Goal: Task Accomplishment & Management: Use online tool/utility

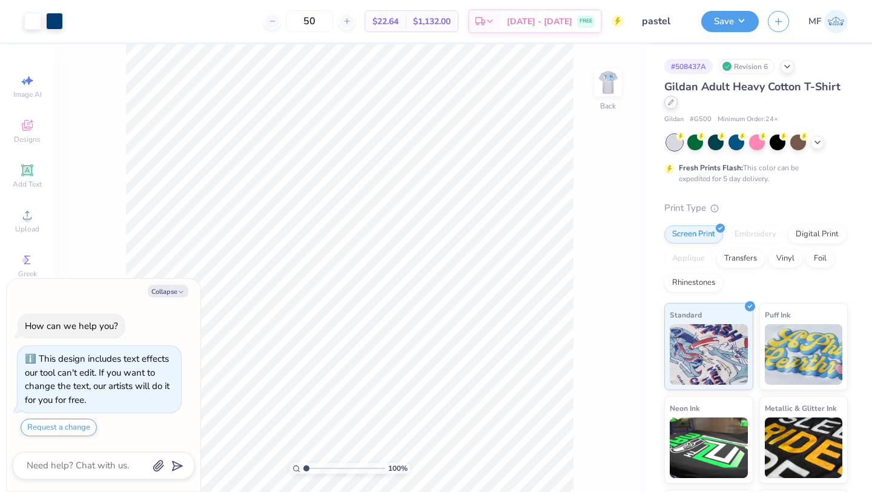
click at [672, 108] on div at bounding box center [670, 102] width 13 height 13
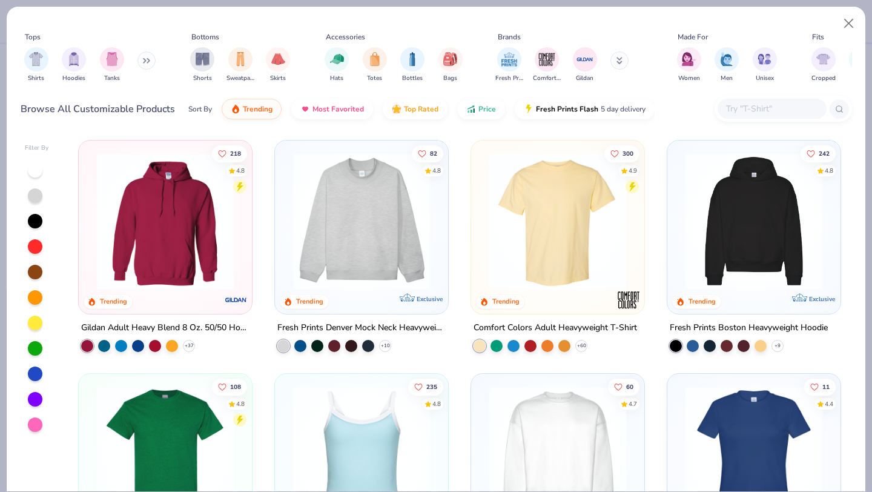
click at [165, 214] on img at bounding box center [165, 221] width 149 height 137
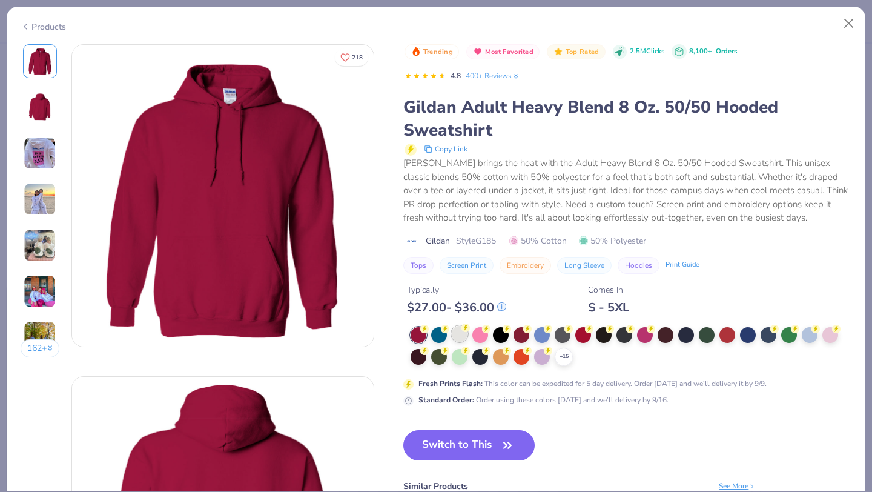
click at [455, 331] on div at bounding box center [460, 334] width 16 height 16
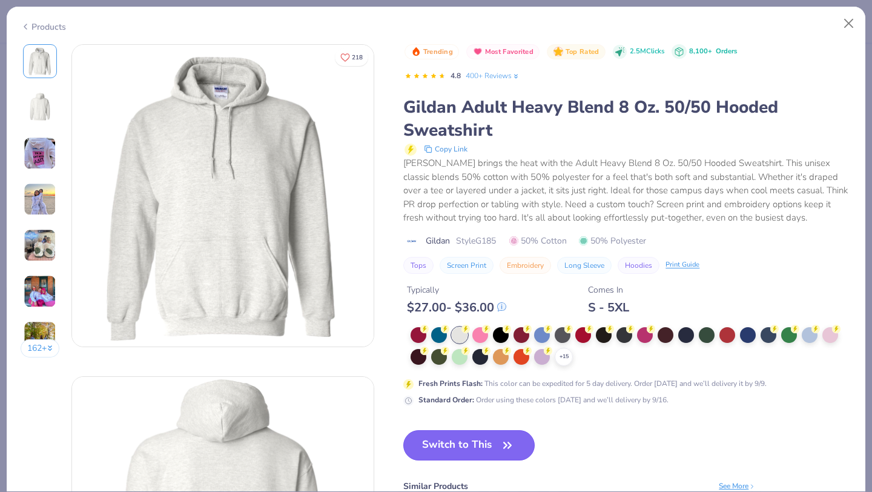
click at [479, 444] on button "Switch to This" at bounding box center [468, 445] width 131 height 30
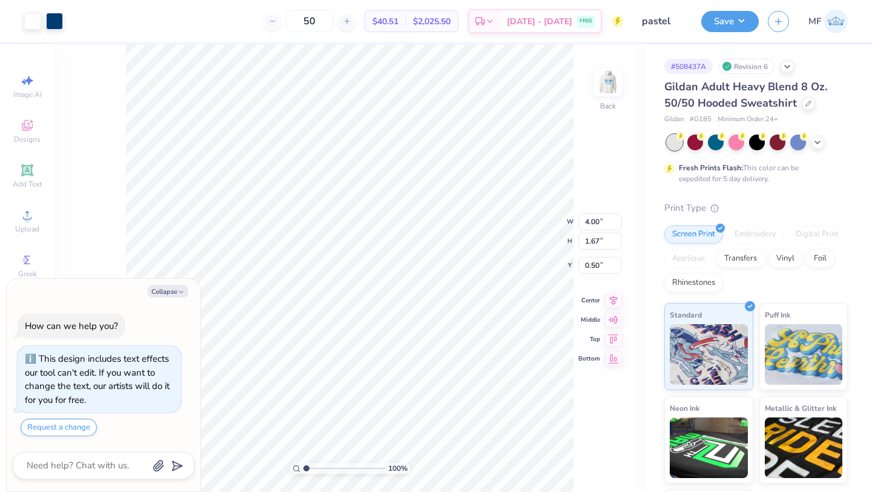
type textarea "x"
type input "3.00"
click at [621, 86] on img at bounding box center [608, 82] width 48 height 48
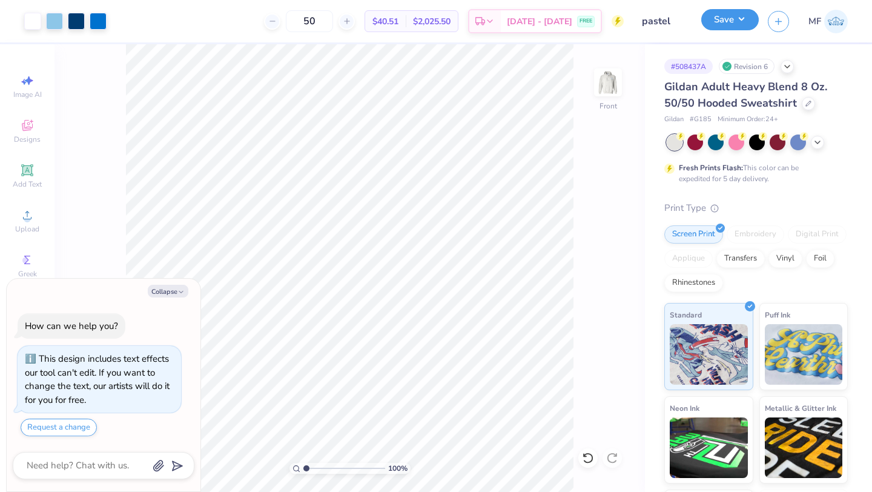
click at [719, 19] on button "Save" at bounding box center [730, 19] width 58 height 21
type textarea "x"
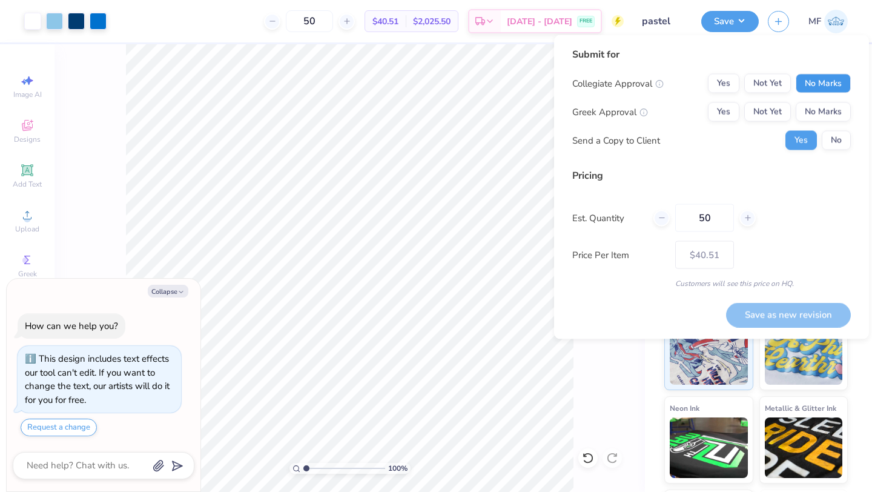
click at [810, 88] on button "No Marks" at bounding box center [823, 83] width 55 height 19
click at [707, 108] on div "Greek Approval Yes Not Yet No Marks" at bounding box center [711, 111] width 279 height 19
click at [724, 108] on button "Yes" at bounding box center [723, 111] width 31 height 19
click at [797, 315] on button "Save as new revision" at bounding box center [788, 314] width 125 height 25
type input "$40.51"
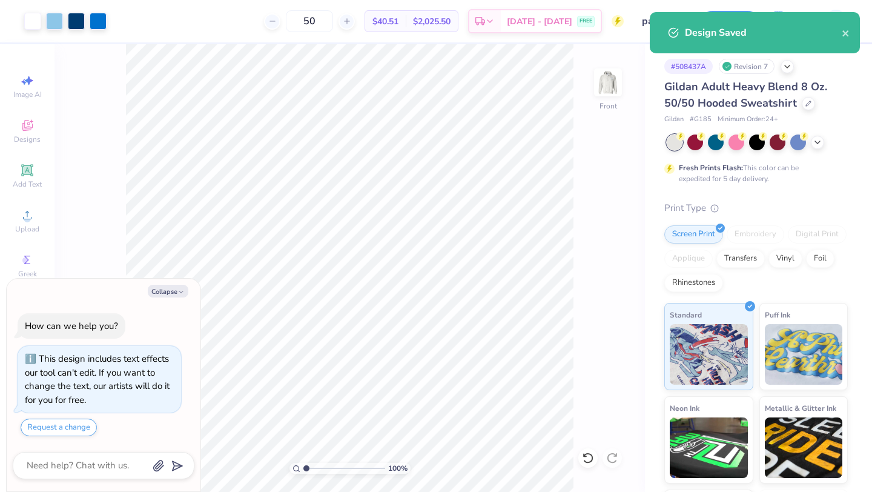
click at [804, 109] on div at bounding box center [808, 103] width 13 height 13
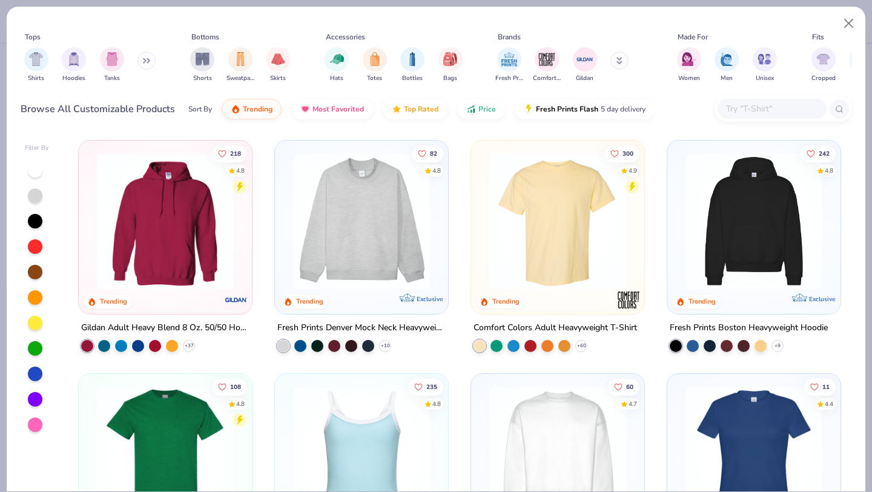
click at [108, 453] on img at bounding box center [165, 454] width 149 height 137
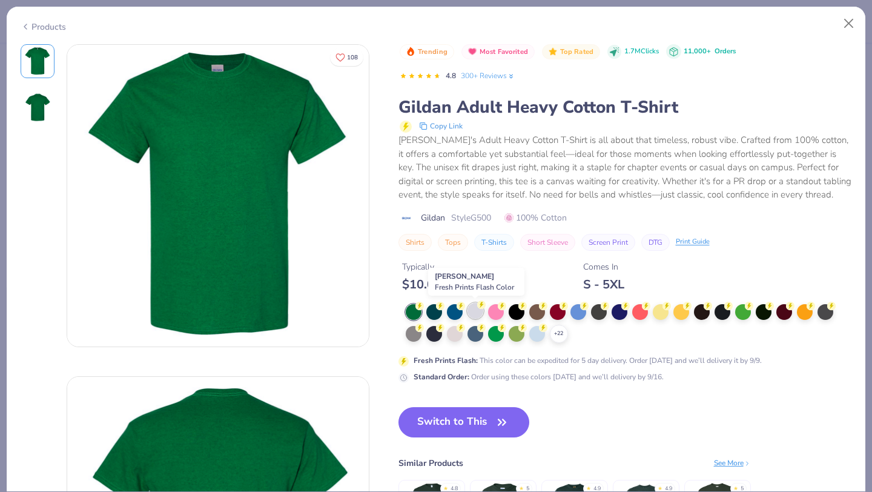
click at [475, 308] on div at bounding box center [475, 311] width 16 height 16
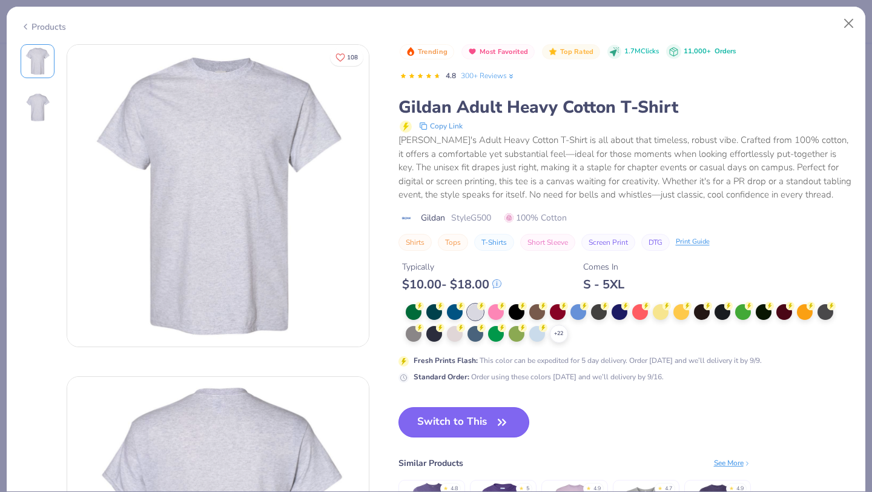
click at [469, 415] on button "Switch to This" at bounding box center [463, 422] width 131 height 30
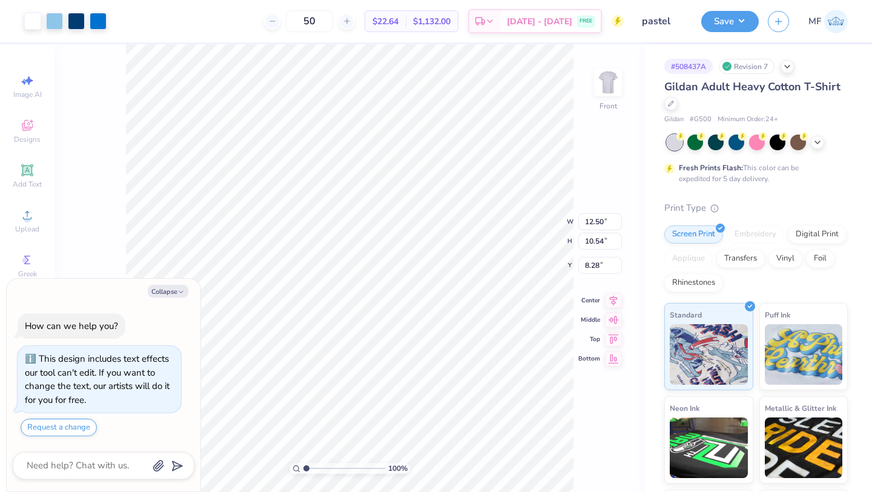
type textarea "x"
type input "7.13"
type textarea "x"
click at [619, 262] on input "6.32" at bounding box center [600, 255] width 44 height 17
click at [619, 258] on input "6.31" at bounding box center [600, 255] width 44 height 17
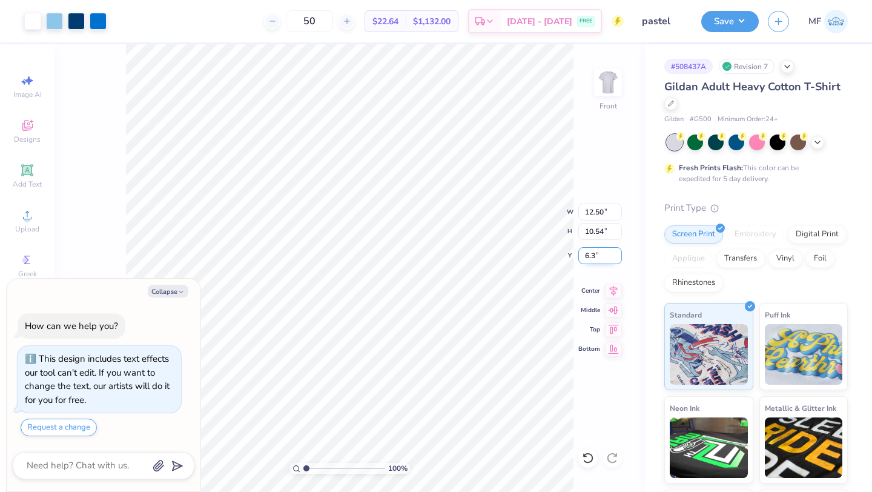
click at [619, 258] on input "6.3" at bounding box center [600, 255] width 44 height 17
click at [619, 258] on input "6.29" at bounding box center [600, 255] width 44 height 17
click at [619, 258] on input "6.28" at bounding box center [600, 255] width 44 height 17
click at [619, 258] on input "6.27" at bounding box center [600, 255] width 44 height 17
click at [619, 258] on input "6.26" at bounding box center [600, 255] width 44 height 17
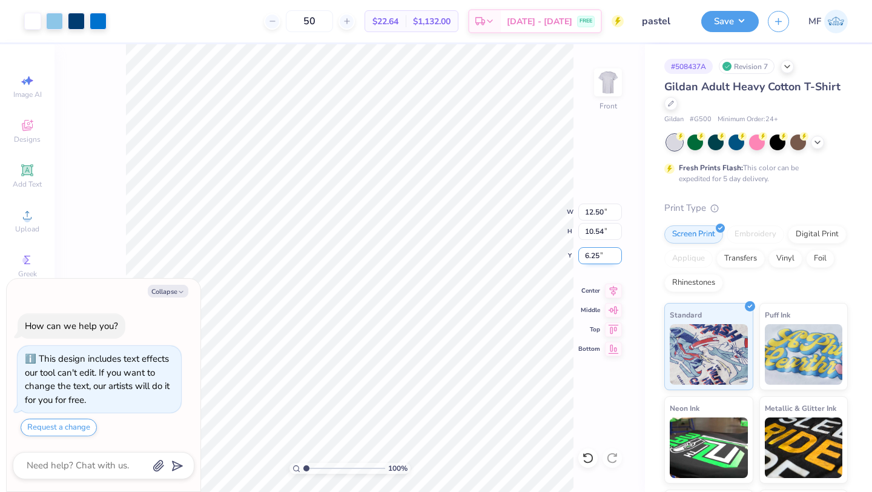
click at [619, 258] on input "6.25" at bounding box center [600, 255] width 44 height 17
click at [619, 258] on input "6.24" at bounding box center [600, 255] width 44 height 17
click at [619, 258] on input "6.23" at bounding box center [600, 255] width 44 height 17
click at [619, 258] on input "6.22" at bounding box center [600, 255] width 44 height 17
click at [619, 258] on input "6.21" at bounding box center [600, 255] width 44 height 17
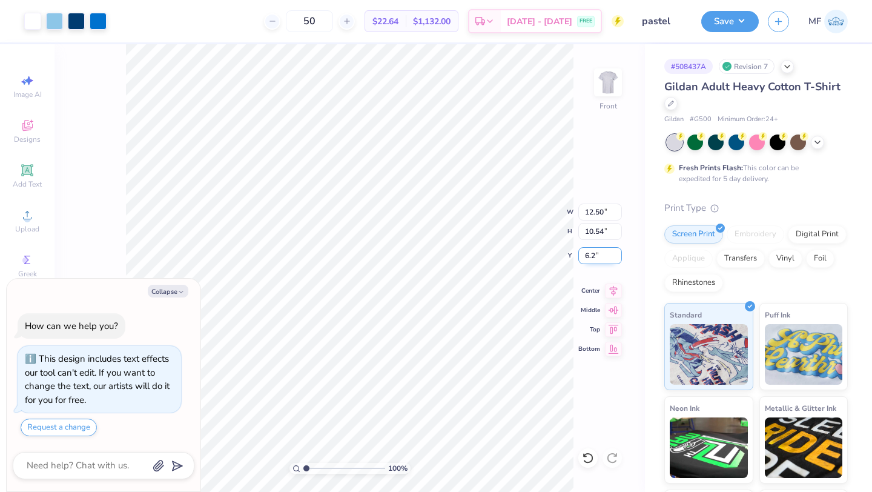
click at [619, 258] on input "6.2" at bounding box center [600, 255] width 44 height 17
click at [619, 258] on input "6.19" at bounding box center [600, 255] width 44 height 17
click at [619, 258] on input "6.18" at bounding box center [600, 255] width 44 height 17
click at [619, 258] on input "6.17" at bounding box center [600, 255] width 44 height 17
click at [619, 258] on input "6.16" at bounding box center [600, 255] width 44 height 17
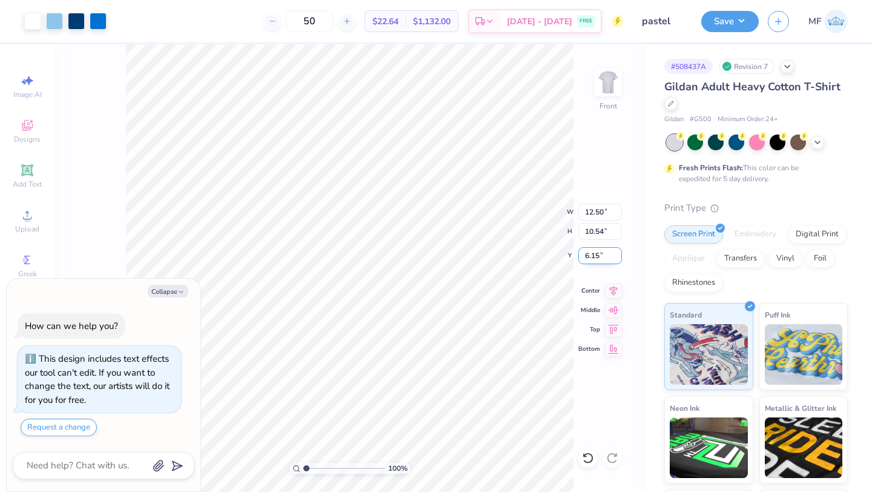
click at [619, 258] on input "6.15" at bounding box center [600, 255] width 44 height 17
click at [619, 258] on input "6.14" at bounding box center [600, 255] width 44 height 17
click at [619, 258] on input "6.13" at bounding box center [600, 255] width 44 height 17
click at [619, 258] on input "6.12" at bounding box center [600, 255] width 44 height 17
click at [619, 258] on input "6.11" at bounding box center [600, 255] width 44 height 17
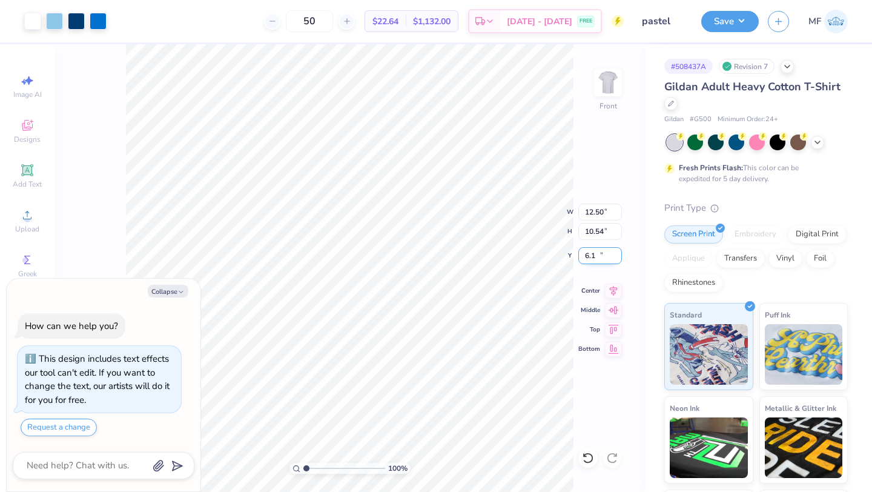
click at [619, 258] on input "6.1" at bounding box center [600, 255] width 44 height 17
click at [619, 258] on input "6.09" at bounding box center [600, 255] width 44 height 17
click at [619, 258] on input "6.08" at bounding box center [600, 255] width 44 height 17
click at [619, 258] on input "6.07" at bounding box center [600, 255] width 44 height 17
click at [619, 258] on input "6.06" at bounding box center [600, 255] width 44 height 17
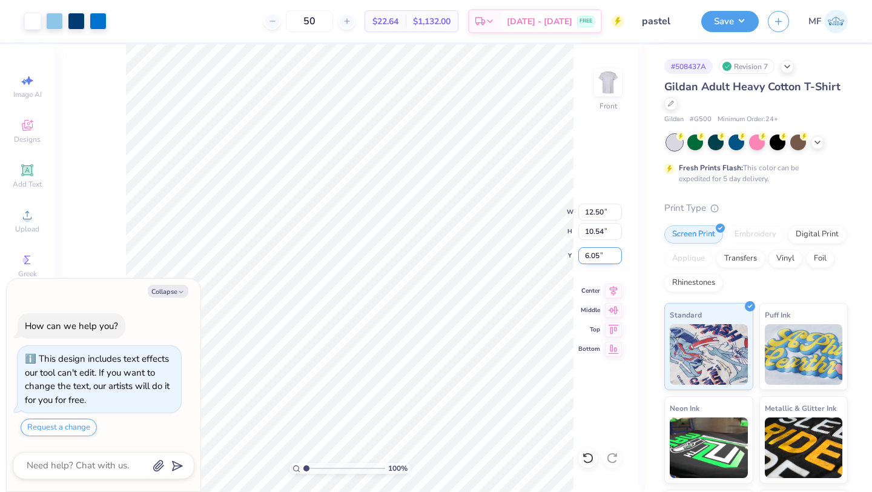
click at [619, 258] on input "6.05" at bounding box center [600, 255] width 44 height 17
click at [619, 258] on input "6.04" at bounding box center [600, 255] width 44 height 17
click at [619, 258] on input "6.03" at bounding box center [600, 255] width 44 height 17
click at [619, 258] on input "6.02" at bounding box center [600, 255] width 44 height 17
click at [619, 258] on input "6.01" at bounding box center [600, 255] width 44 height 17
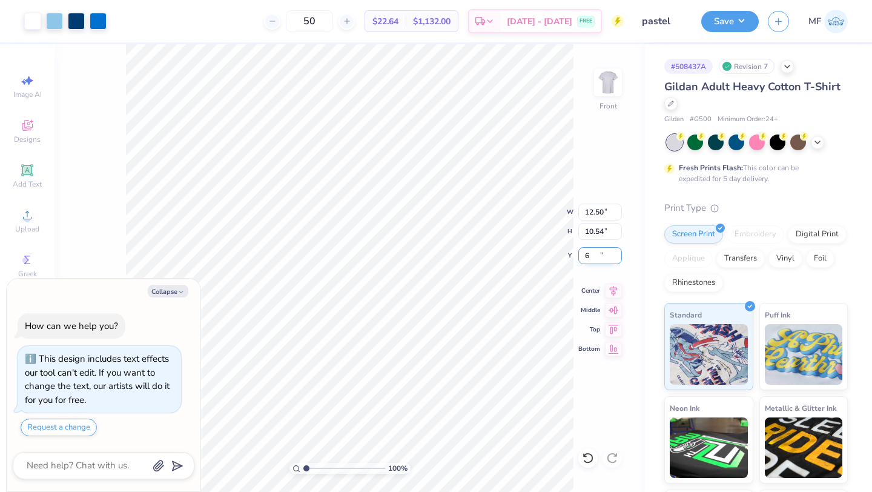
type input "6"
click at [619, 258] on input "6" at bounding box center [600, 255] width 44 height 17
type textarea "x"
type input "6.00"
click at [612, 89] on img at bounding box center [608, 82] width 48 height 48
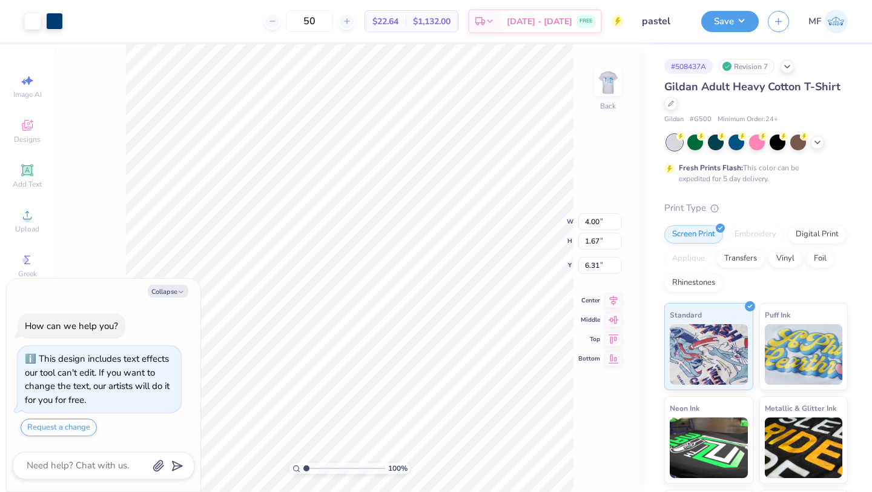
type textarea "x"
type input "3.00"
click at [728, 21] on button "Save" at bounding box center [730, 19] width 58 height 21
type textarea "x"
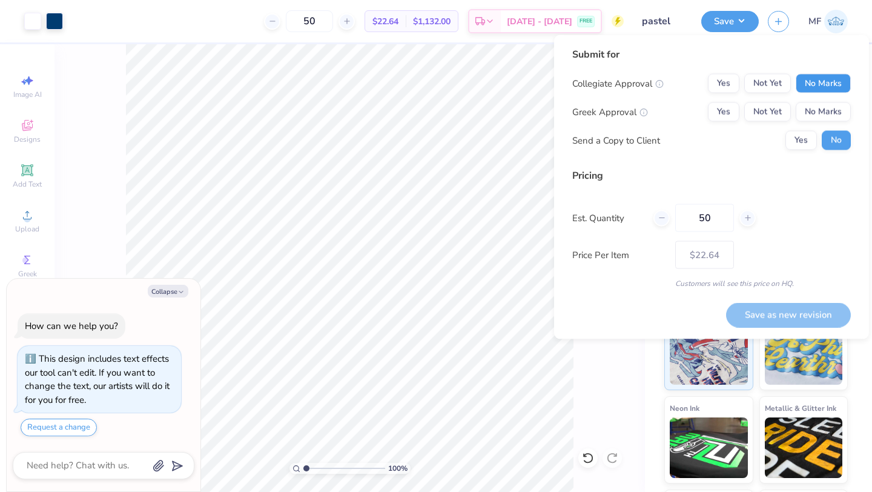
click at [811, 80] on button "No Marks" at bounding box center [823, 83] width 55 height 19
click at [718, 110] on button "Yes" at bounding box center [723, 111] width 31 height 19
click at [760, 310] on button "Save as new revision" at bounding box center [788, 314] width 125 height 25
type input "$22.64"
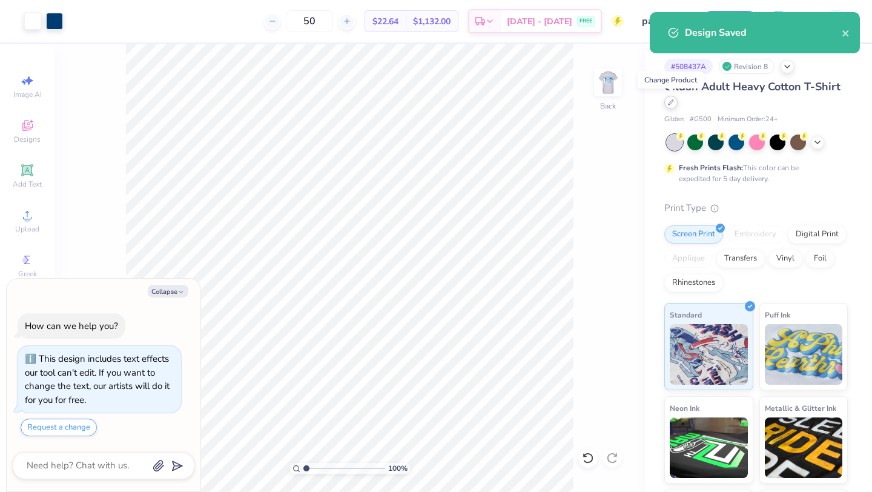
click at [673, 106] on div at bounding box center [670, 102] width 13 height 13
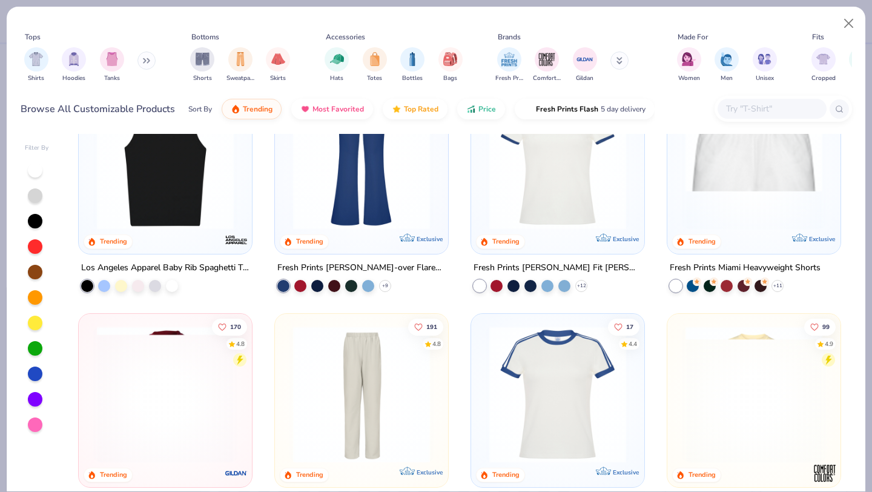
scroll to position [1011, 0]
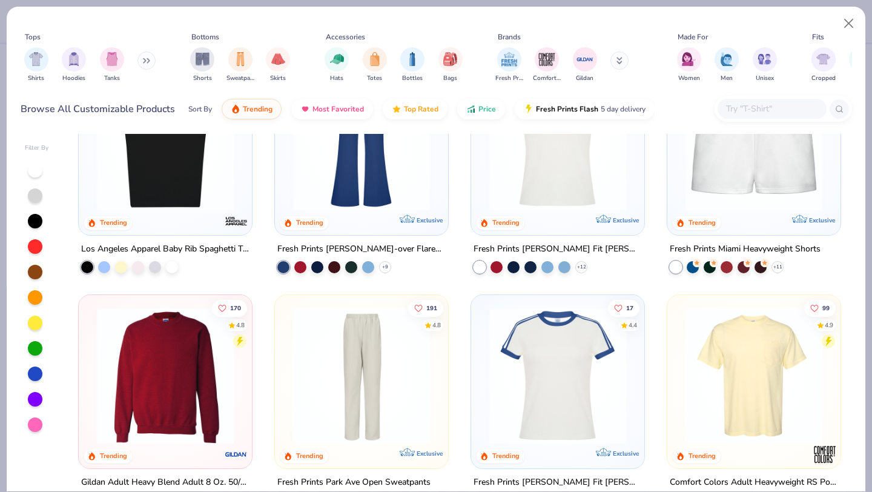
click at [176, 420] on img at bounding box center [165, 375] width 149 height 137
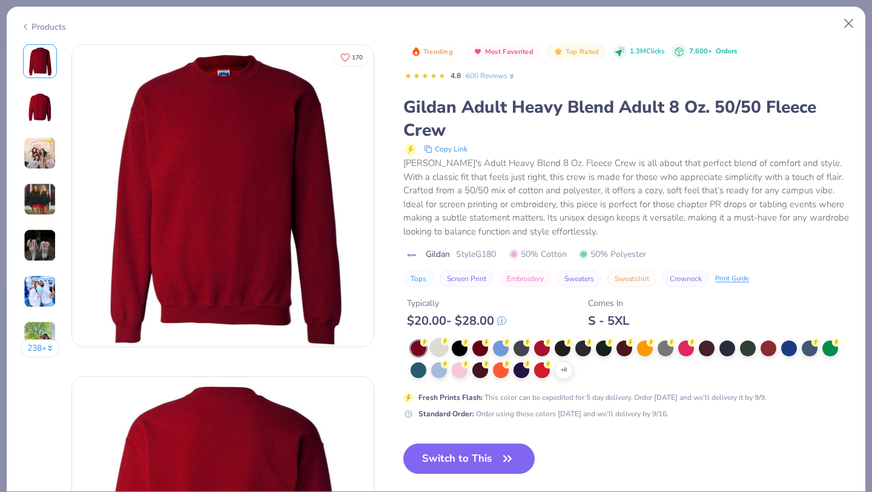
click at [438, 345] on div at bounding box center [439, 347] width 16 height 16
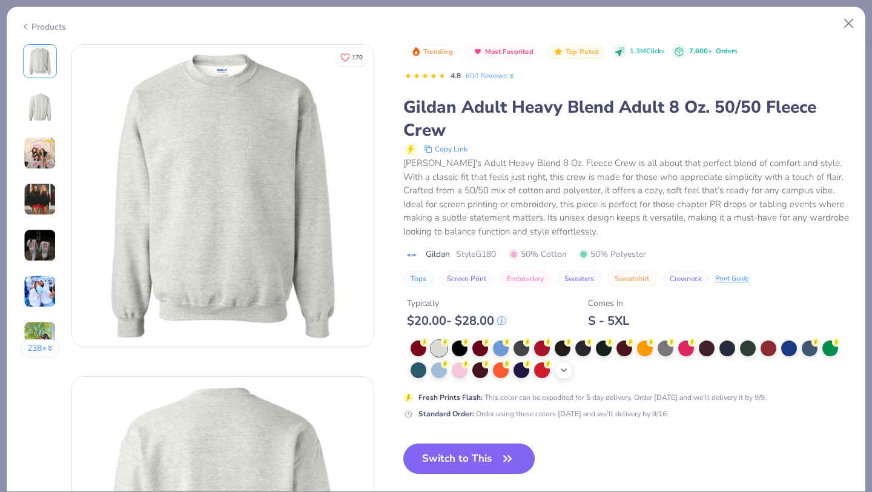
click at [557, 372] on div "+ 8" at bounding box center [564, 370] width 18 height 18
click at [439, 462] on button "Switch to This" at bounding box center [468, 458] width 131 height 30
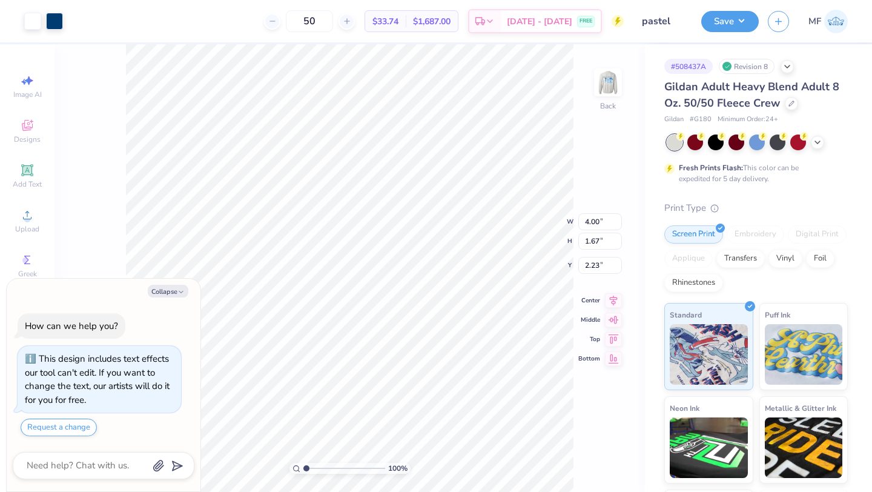
type textarea "x"
type input "3.00"
click at [607, 85] on img at bounding box center [608, 82] width 48 height 48
type textarea "x"
click at [616, 268] on input "5.79" at bounding box center [600, 265] width 44 height 17
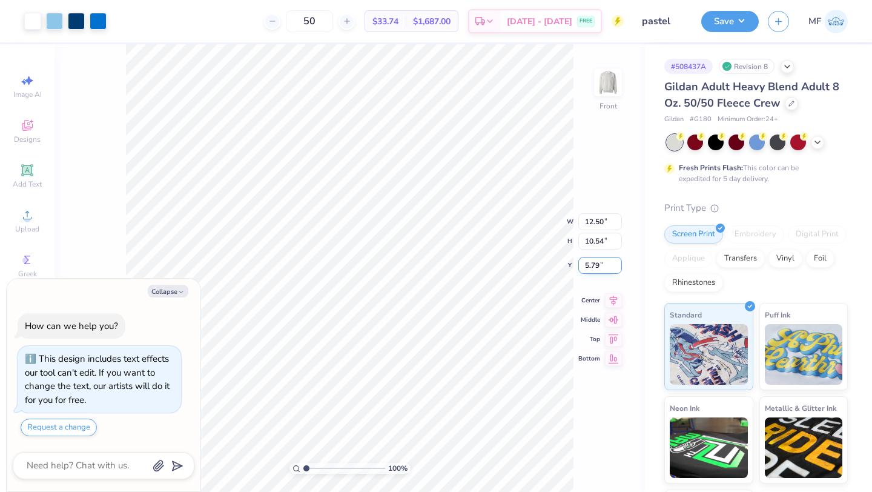
click at [615, 259] on input "5.79" at bounding box center [600, 265] width 44 height 17
click at [615, 262] on input "5.8" at bounding box center [600, 265] width 44 height 17
click at [615, 262] on input "5.81" at bounding box center [600, 265] width 44 height 17
click at [615, 262] on input "5.82" at bounding box center [600, 265] width 44 height 17
click at [615, 262] on input "5.83" at bounding box center [600, 265] width 44 height 17
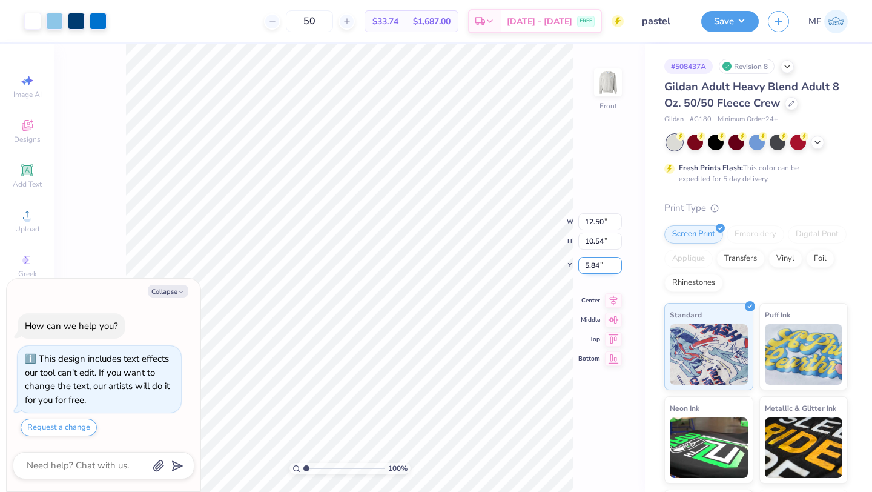
click at [615, 262] on input "5.84" at bounding box center [600, 265] width 44 height 17
click at [615, 262] on input "5.85" at bounding box center [600, 265] width 44 height 17
click at [615, 262] on input "5.86" at bounding box center [600, 265] width 44 height 17
click at [615, 262] on input "5.87" at bounding box center [600, 265] width 44 height 17
click at [615, 262] on input "5.88" at bounding box center [600, 265] width 44 height 17
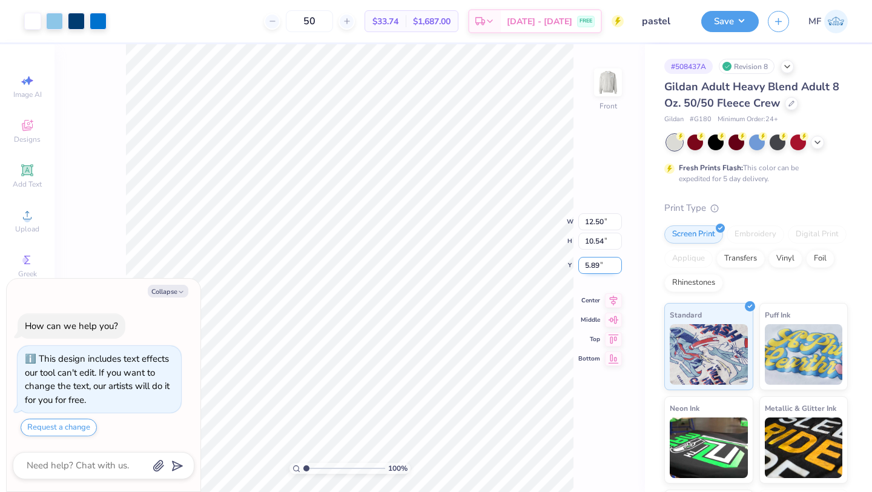
click at [615, 262] on input "5.89" at bounding box center [600, 265] width 44 height 17
click at [615, 262] on input "5.9" at bounding box center [600, 265] width 44 height 17
click at [615, 262] on input "5.91" at bounding box center [600, 265] width 44 height 17
click at [615, 262] on input "5.92" at bounding box center [600, 265] width 44 height 17
click at [615, 262] on input "5.93" at bounding box center [600, 265] width 44 height 17
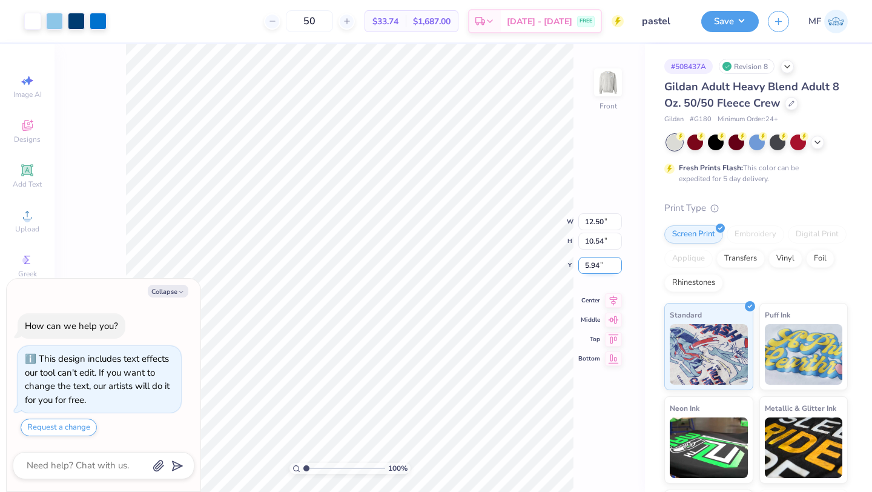
click at [615, 262] on input "5.94" at bounding box center [600, 265] width 44 height 17
click at [615, 262] on input "5.95" at bounding box center [600, 265] width 44 height 17
click at [615, 262] on input "5.96" at bounding box center [600, 265] width 44 height 17
click at [615, 262] on input "5.97" at bounding box center [600, 265] width 44 height 17
click at [615, 262] on input "5.98" at bounding box center [600, 265] width 44 height 17
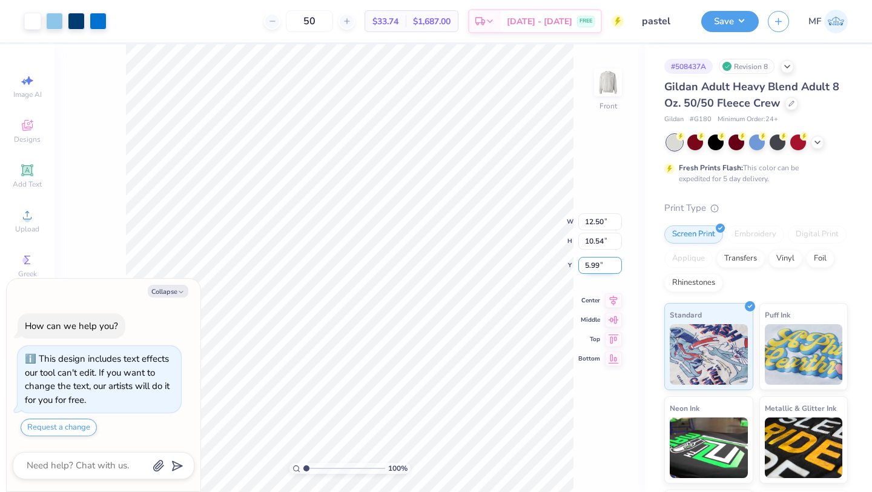
click at [615, 262] on input "5.99" at bounding box center [600, 265] width 44 height 17
type input "6"
click at [615, 262] on input "6" at bounding box center [600, 265] width 44 height 17
type textarea "x"
type input "6.00"
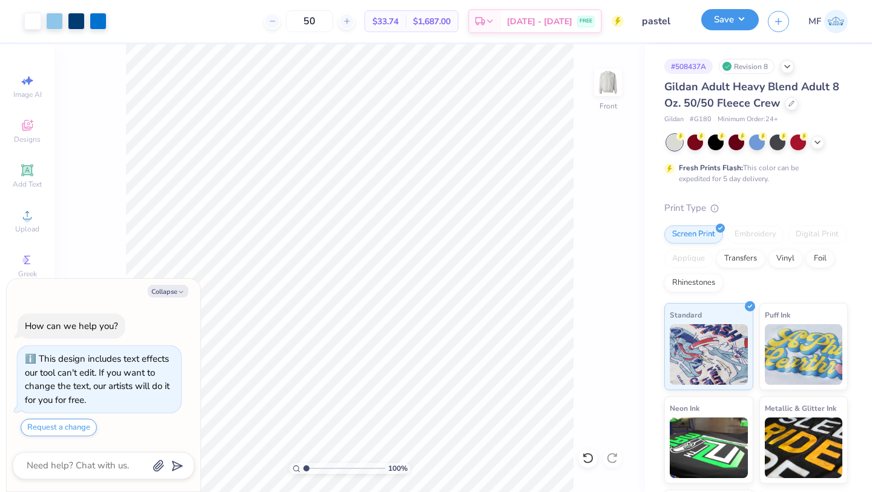
click at [733, 19] on button "Save" at bounding box center [730, 19] width 58 height 21
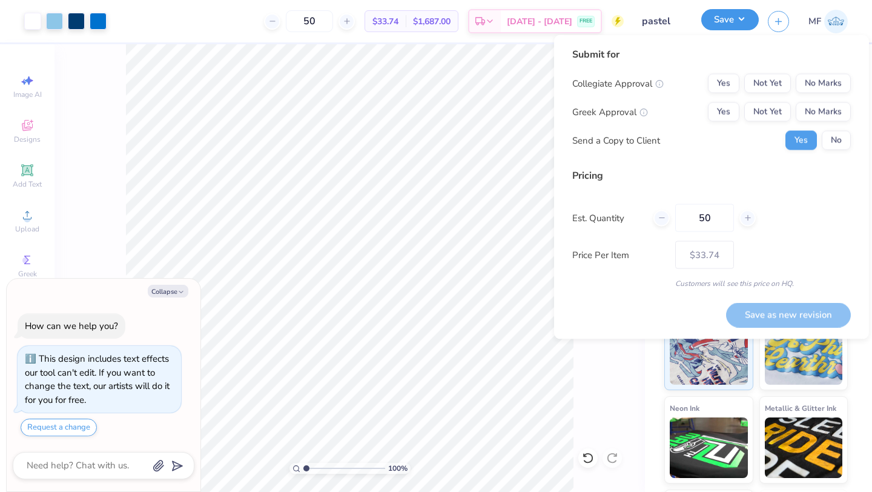
type textarea "x"
click at [816, 78] on button "No Marks" at bounding box center [823, 83] width 55 height 19
click at [718, 110] on button "Yes" at bounding box center [723, 111] width 31 height 19
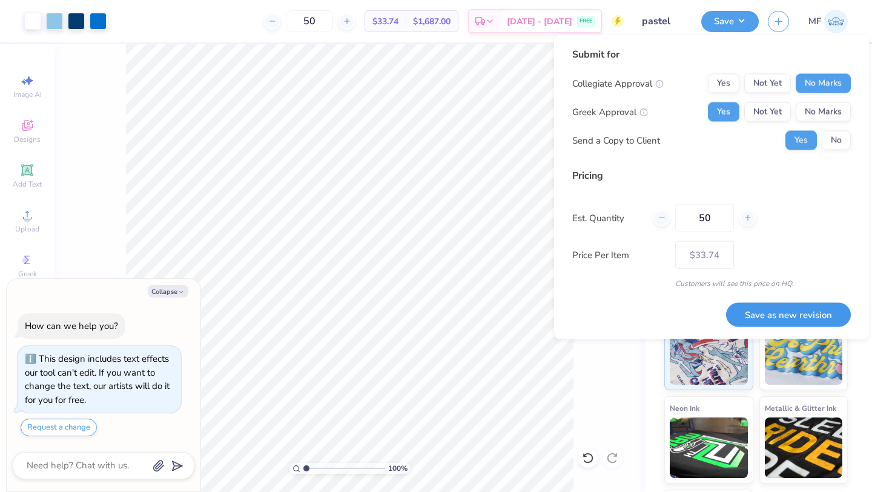
click at [780, 311] on button "Save as new revision" at bounding box center [788, 314] width 125 height 25
type input "$33.74"
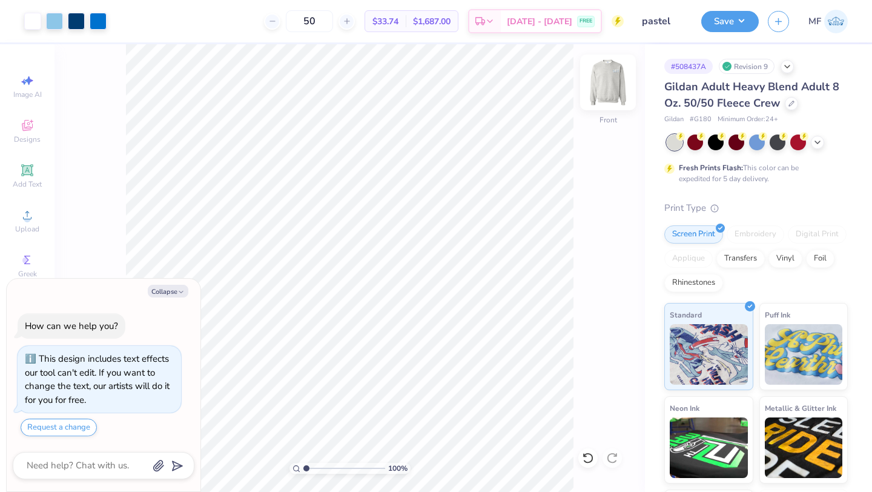
click at [615, 80] on img at bounding box center [608, 82] width 48 height 48
type textarea "x"
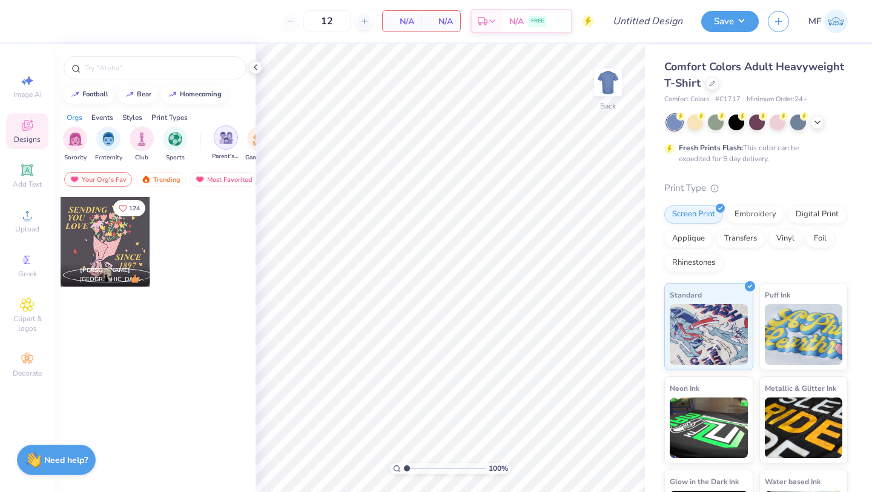
click at [219, 142] on img "filter for Parent's Weekend" at bounding box center [226, 138] width 14 height 14
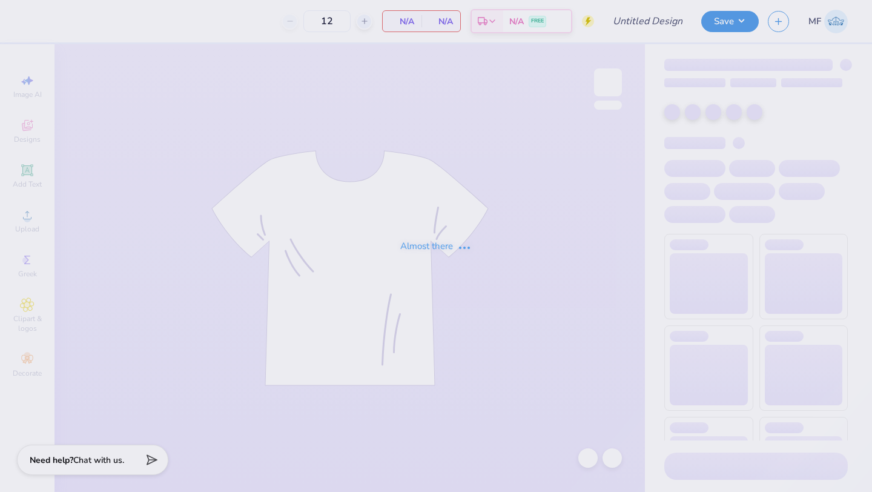
type input "50"
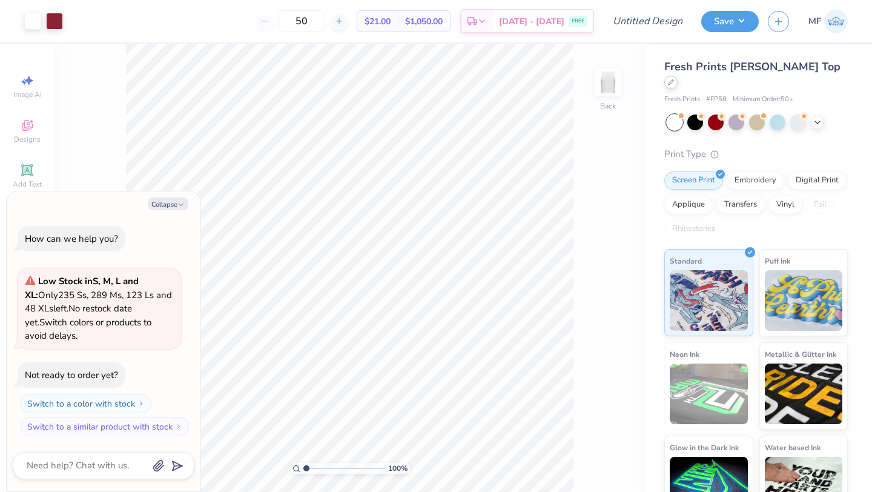
click at [674, 79] on icon at bounding box center [671, 82] width 6 height 6
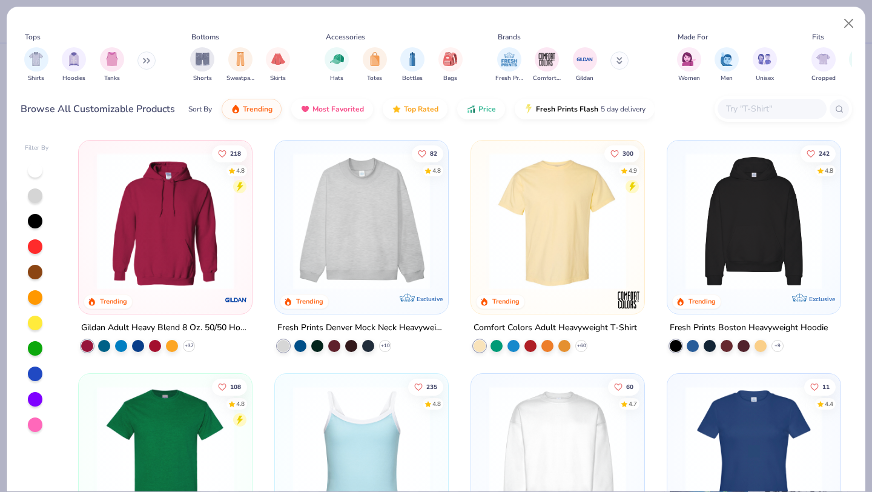
click at [568, 231] on img at bounding box center [557, 221] width 149 height 137
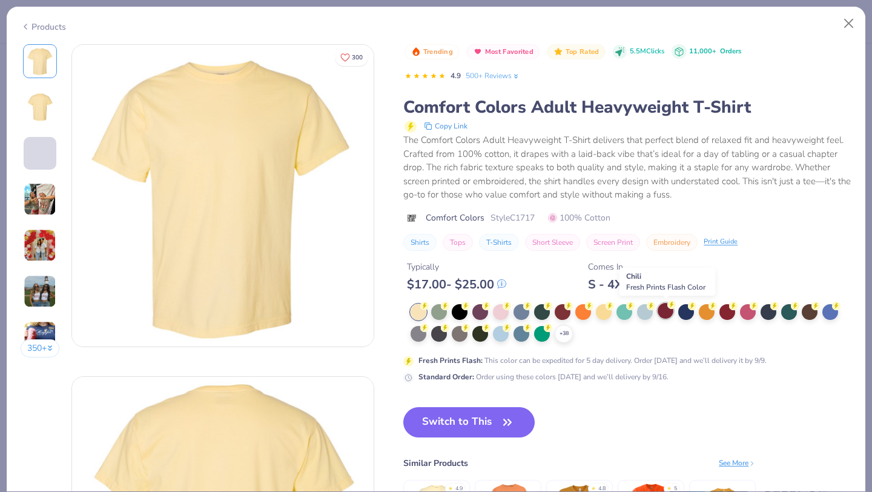
click at [662, 314] on div at bounding box center [666, 311] width 16 height 16
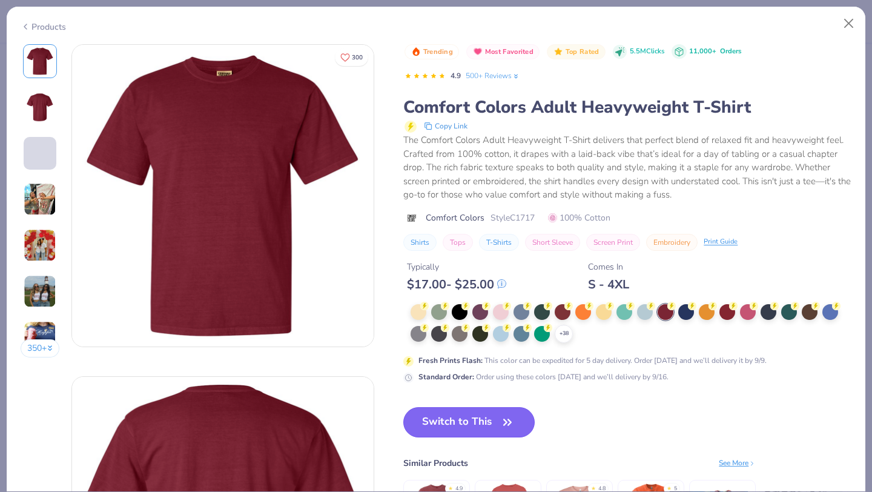
click at [477, 418] on button "Switch to This" at bounding box center [468, 422] width 131 height 30
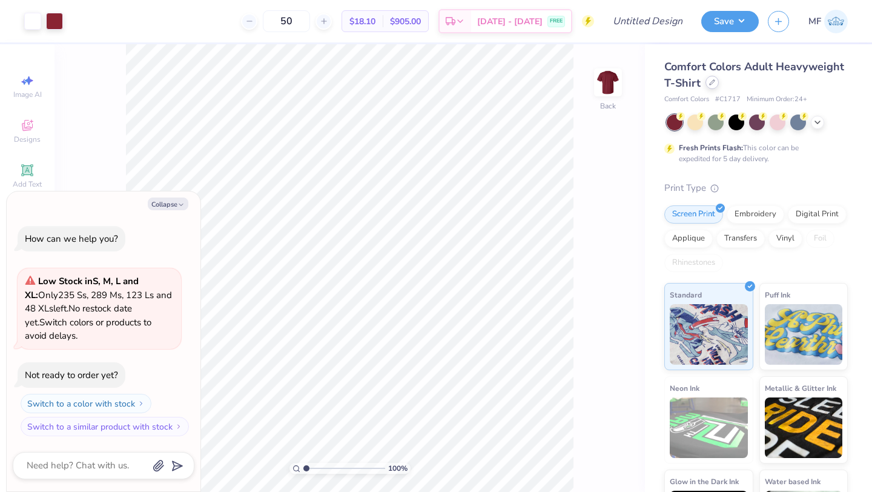
click at [715, 82] on div at bounding box center [711, 82] width 13 height 13
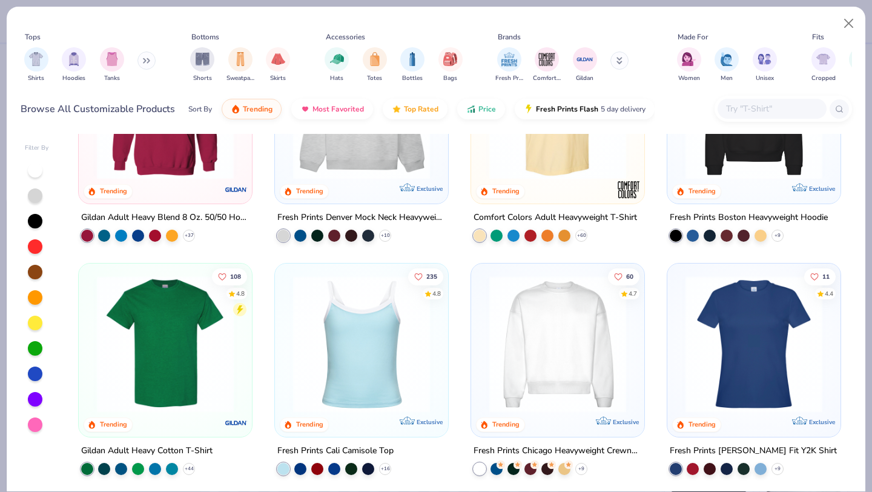
scroll to position [117, 0]
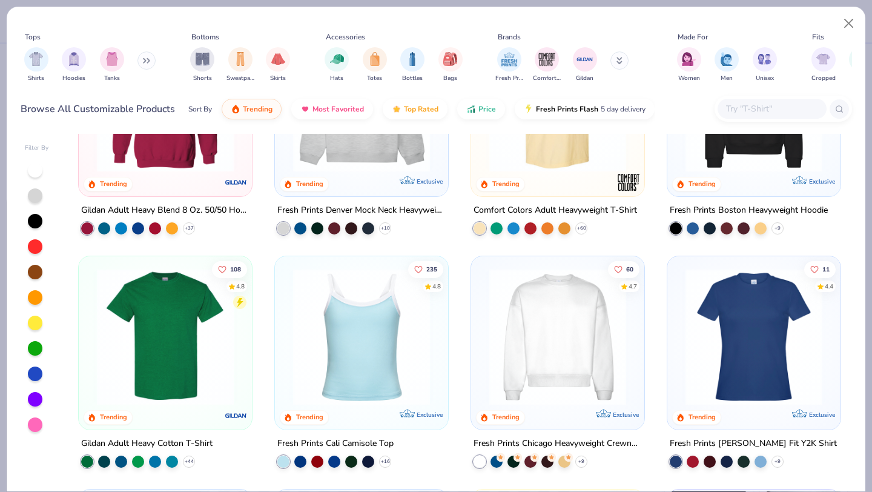
click at [137, 365] on img at bounding box center [165, 336] width 149 height 137
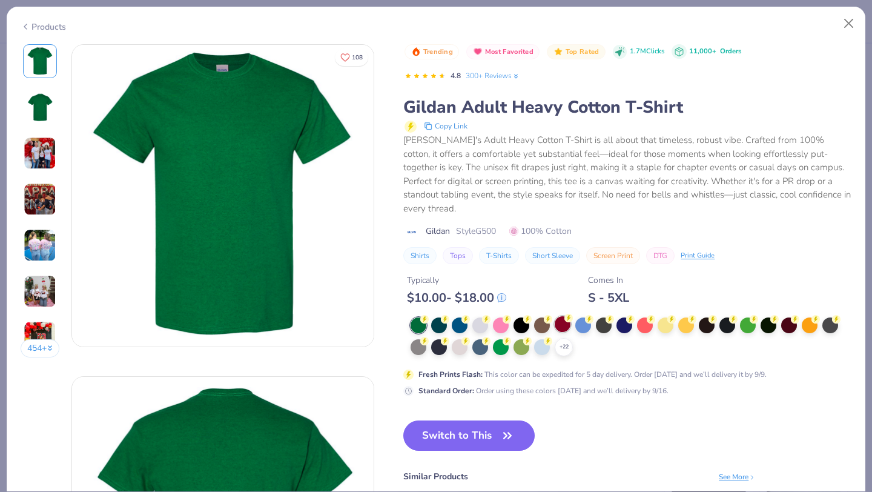
click at [567, 316] on div at bounding box center [563, 324] width 16 height 16
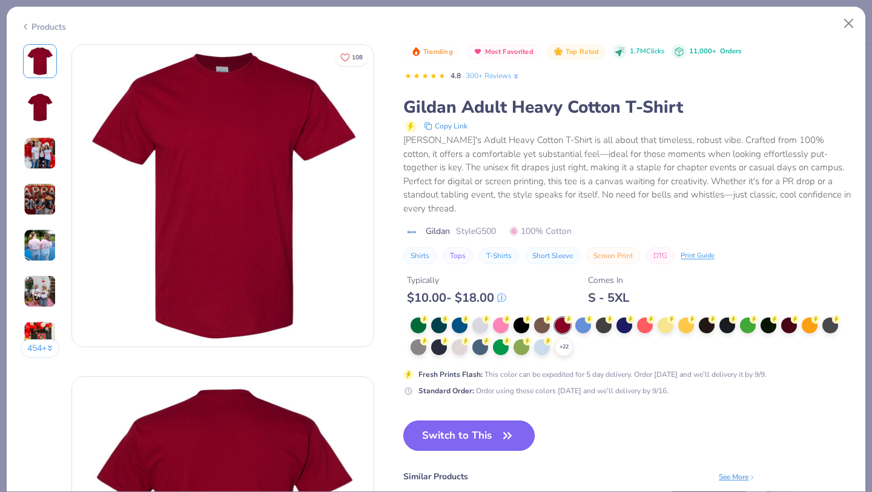
click at [473, 423] on button "Switch to This" at bounding box center [468, 435] width 131 height 30
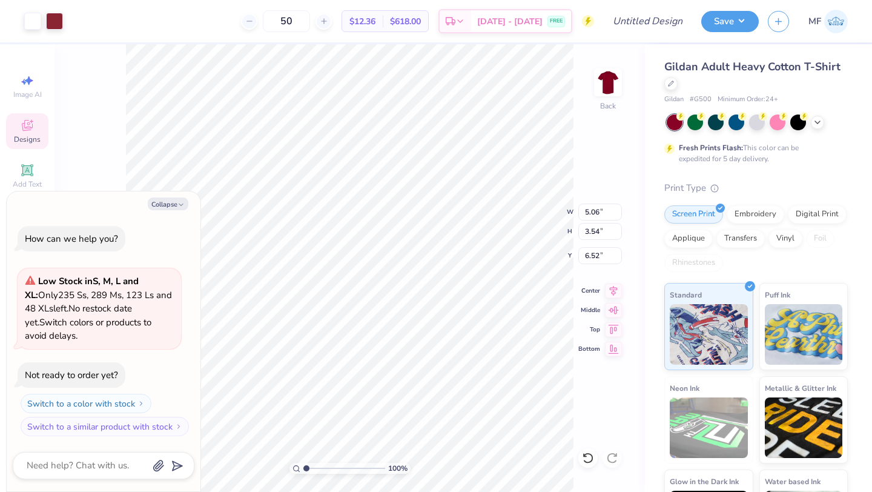
type textarea "x"
type input "9.32"
type input "6.52"
type textarea "x"
type input "3.00"
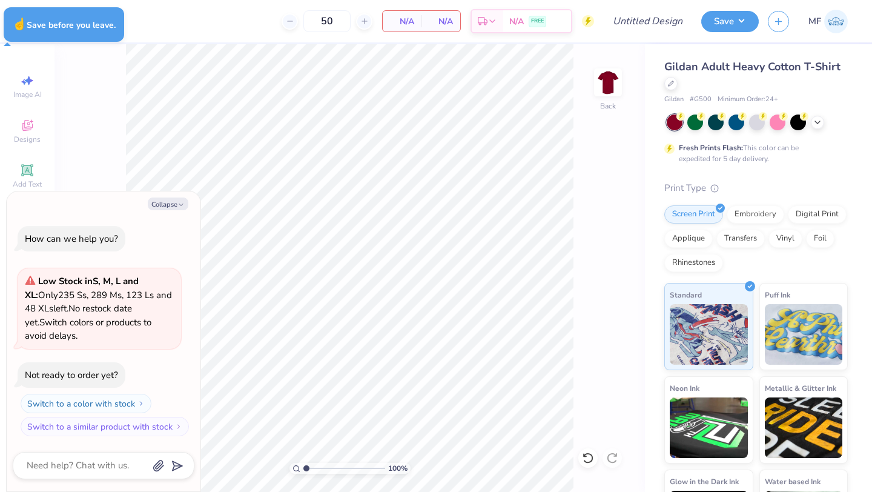
type textarea "x"
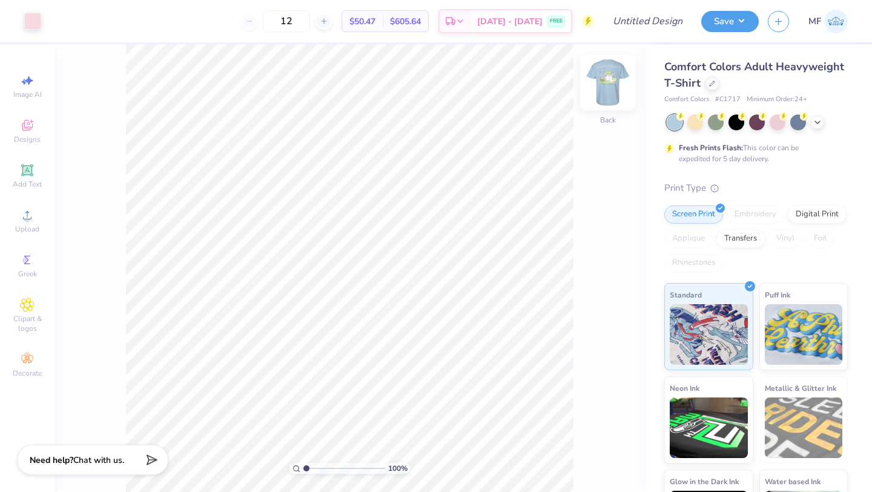
click at [611, 88] on img at bounding box center [608, 82] width 48 height 48
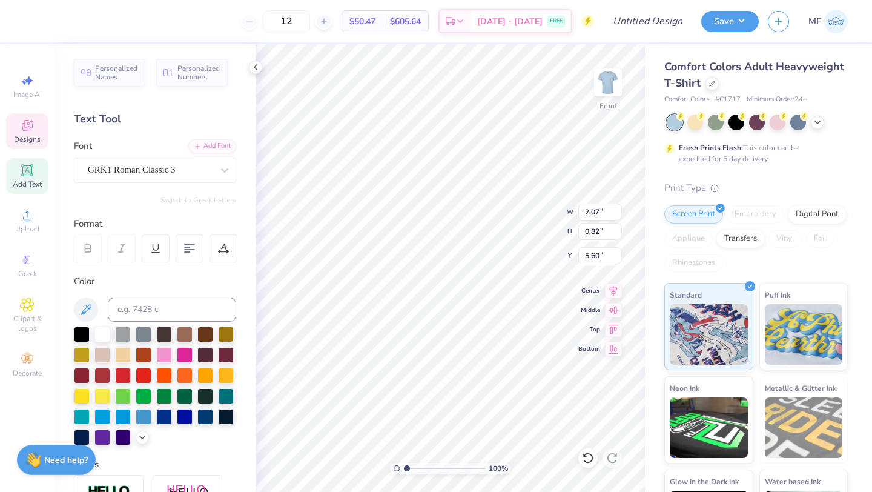
type textarea "DFE"
type textarea "Axp"
type input "12.30"
drag, startPoint x: 406, startPoint y: 467, endPoint x: 440, endPoint y: 467, distance: 33.9
type input "5.1"
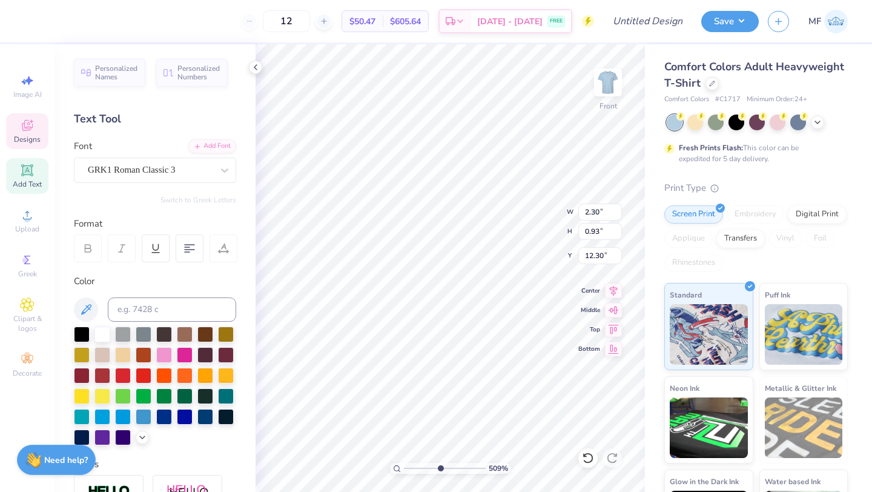
click at [440, 467] on input "range" at bounding box center [445, 468] width 82 height 11
type input "12.56"
drag, startPoint x: 438, startPoint y: 468, endPoint x: 401, endPoint y: 465, distance: 37.1
type input "1"
click at [404, 465] on input "range" at bounding box center [445, 468] width 82 height 11
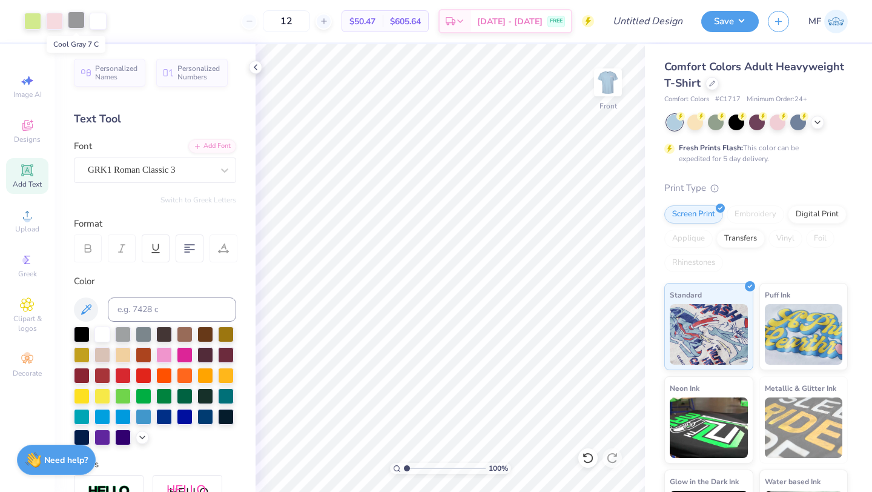
click at [78, 19] on div at bounding box center [76, 20] width 17 height 17
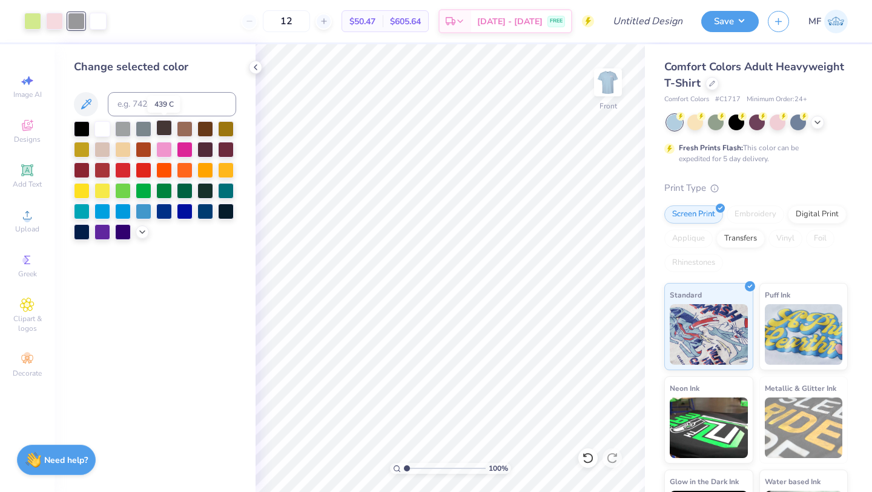
click at [165, 126] on div at bounding box center [164, 128] width 16 height 16
click at [141, 229] on icon at bounding box center [142, 231] width 10 height 10
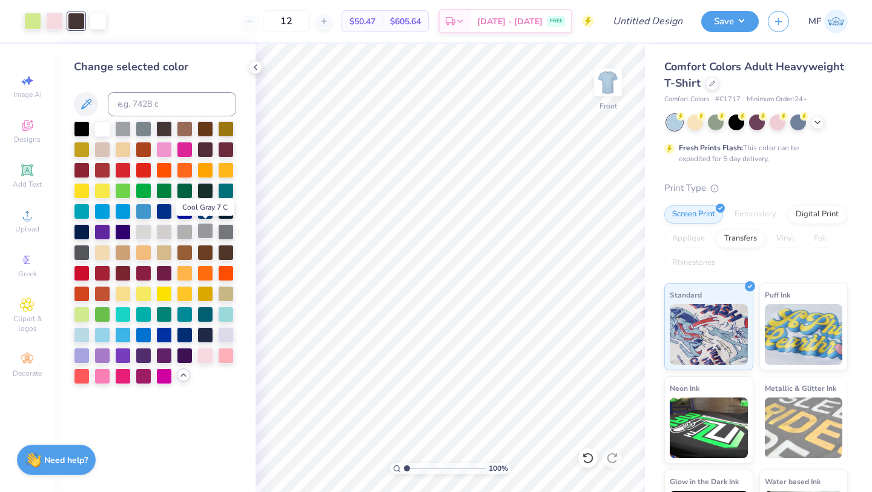
click at [205, 229] on div at bounding box center [205, 231] width 16 height 16
click at [228, 229] on div at bounding box center [226, 231] width 16 height 16
click at [819, 118] on icon at bounding box center [818, 121] width 10 height 10
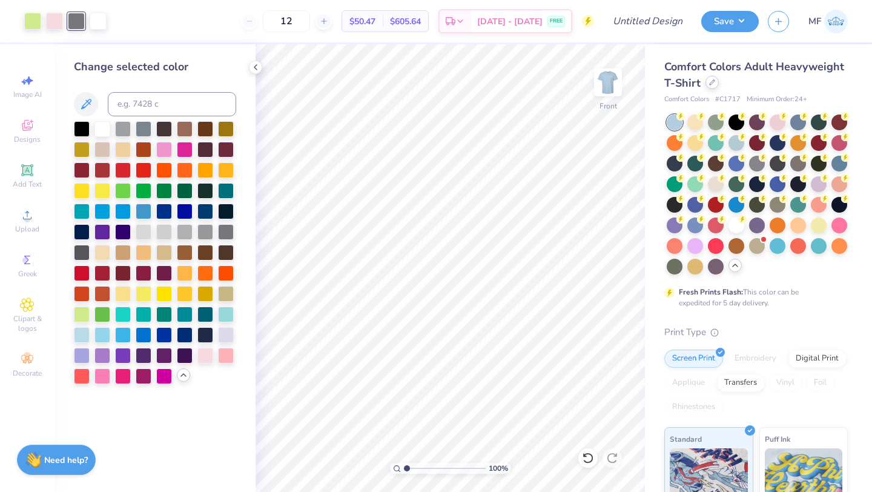
click at [714, 81] on div at bounding box center [711, 82] width 13 height 13
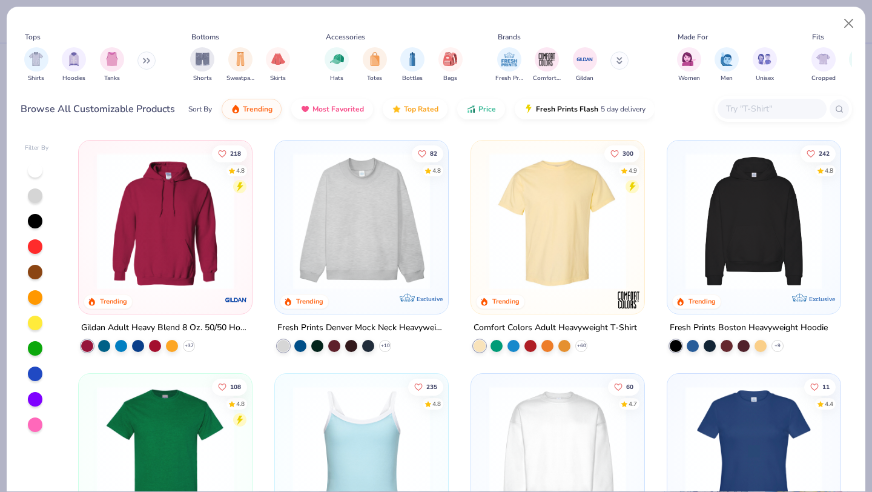
click at [159, 430] on img at bounding box center [165, 454] width 149 height 137
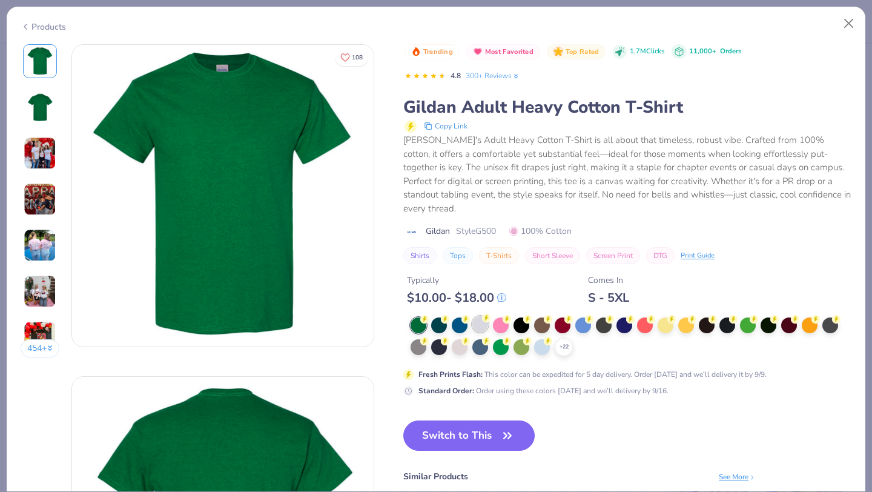
click at [473, 316] on div at bounding box center [480, 324] width 16 height 16
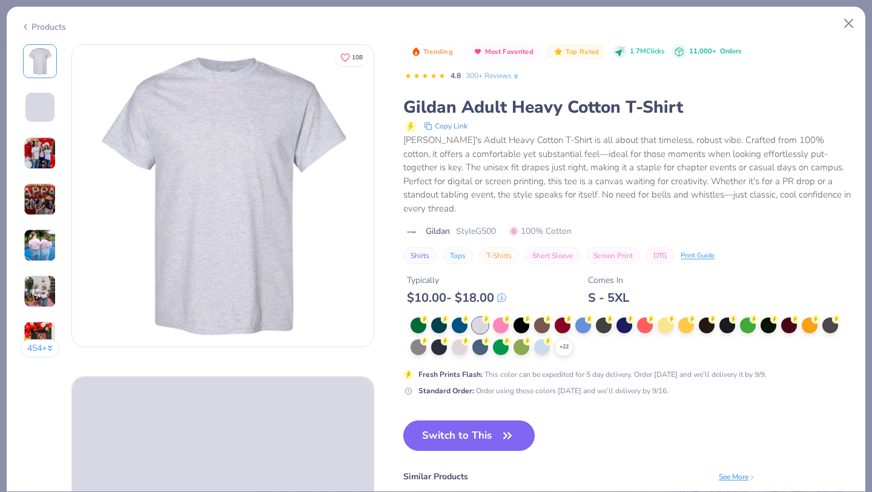
click at [475, 420] on button "Switch to This" at bounding box center [468, 435] width 131 height 30
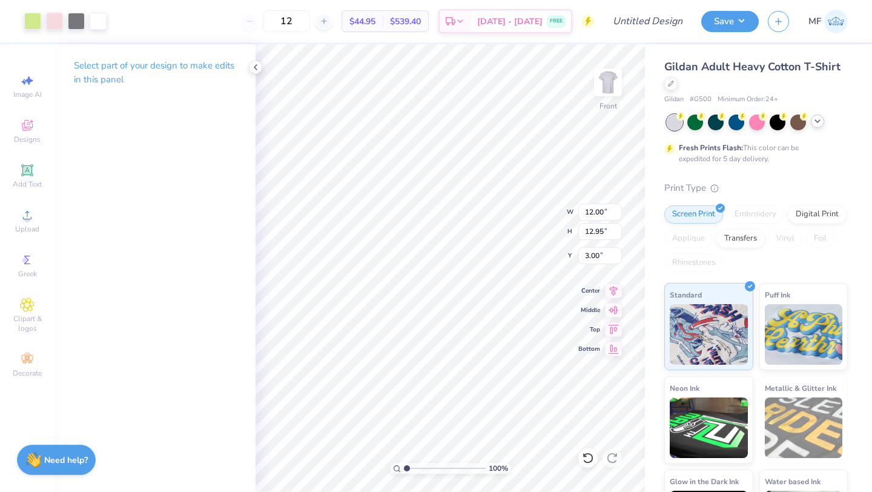
type input "3.00"
click at [819, 119] on icon at bounding box center [818, 121] width 10 height 10
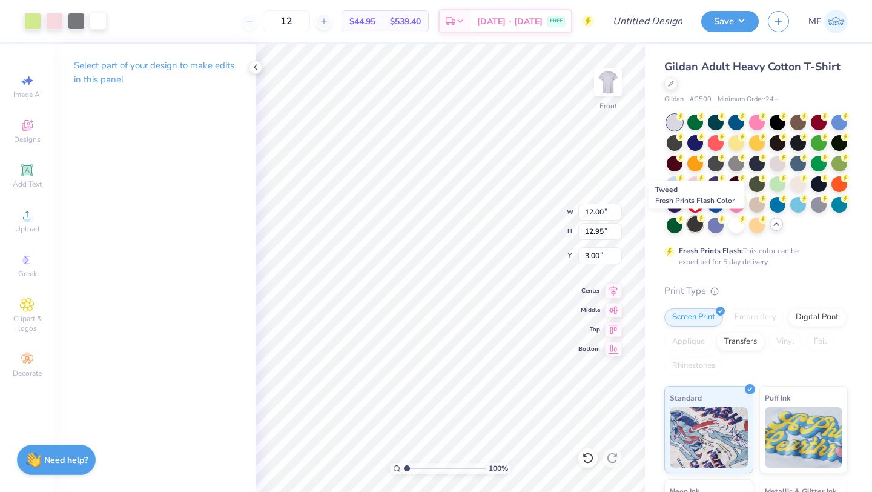
click at [698, 225] on div at bounding box center [695, 224] width 16 height 16
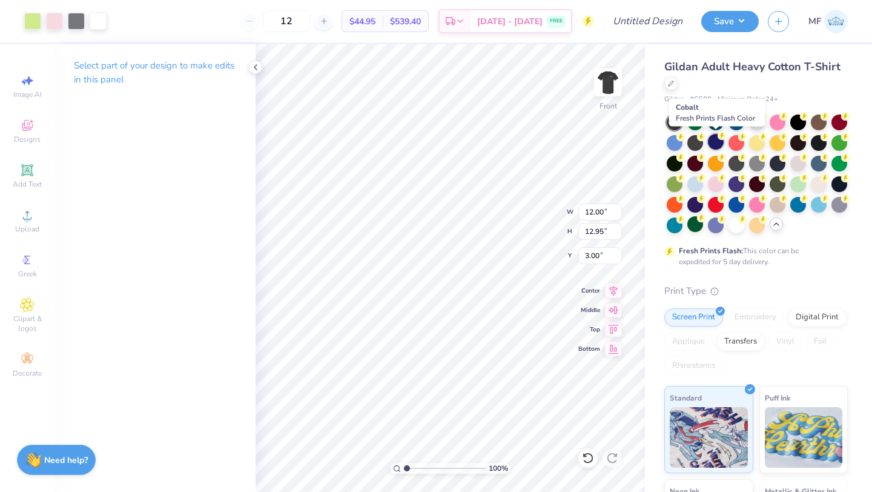
click at [683, 119] on icon at bounding box center [681, 116] width 4 height 6
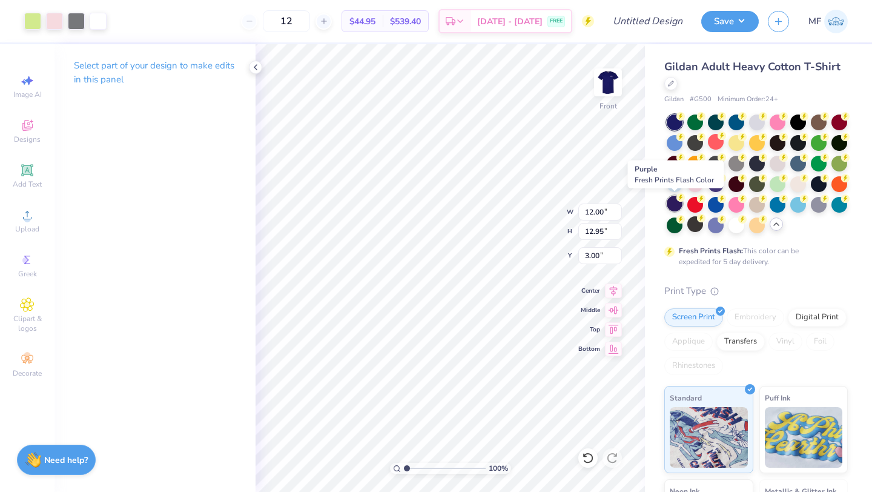
click at [678, 205] on div at bounding box center [675, 204] width 16 height 16
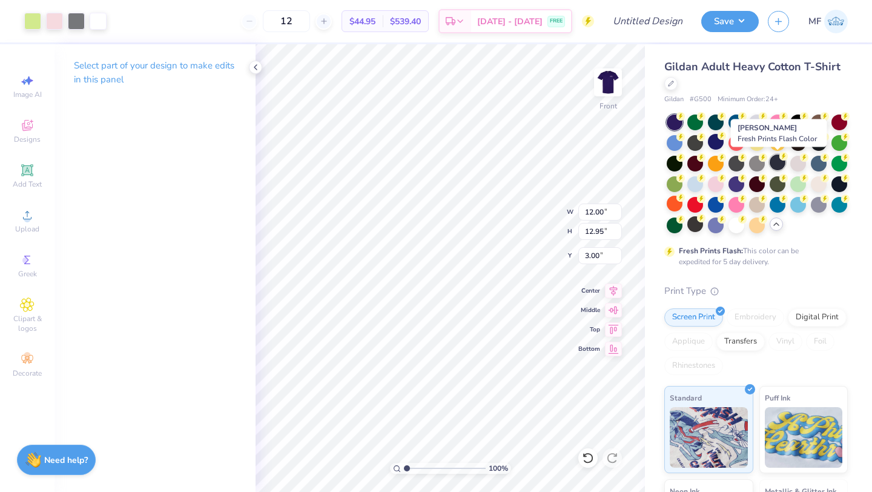
click at [774, 159] on div at bounding box center [778, 162] width 16 height 16
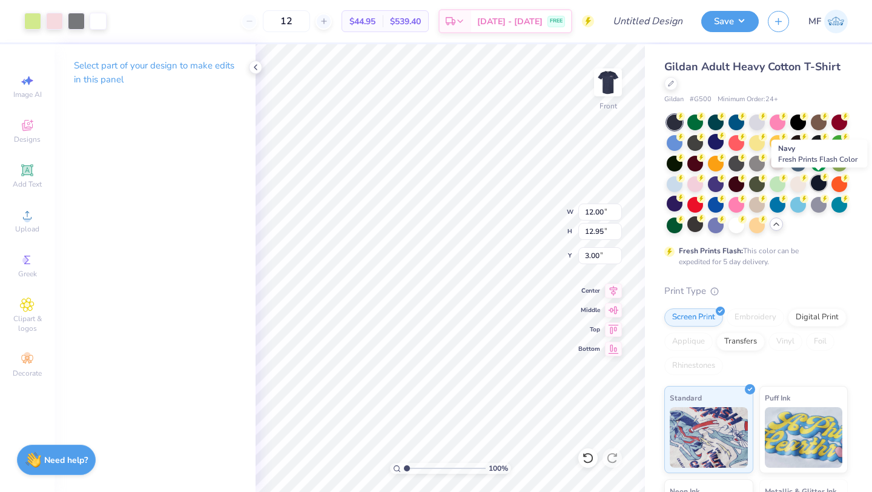
click at [818, 182] on div at bounding box center [819, 183] width 16 height 16
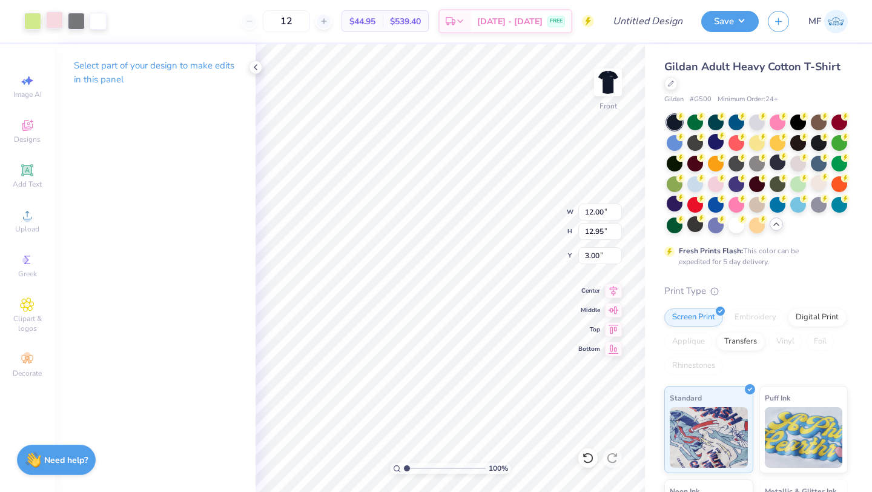
click at [61, 21] on div at bounding box center [54, 20] width 17 height 17
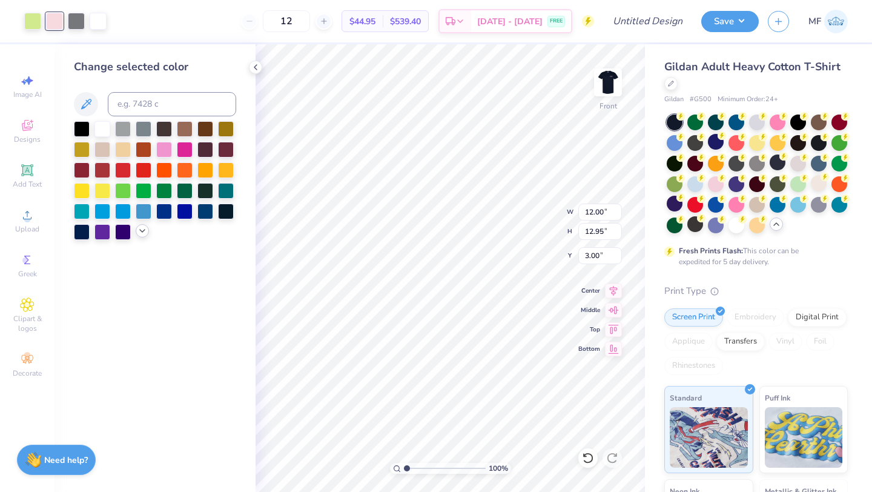
click at [137, 228] on icon at bounding box center [142, 231] width 10 height 10
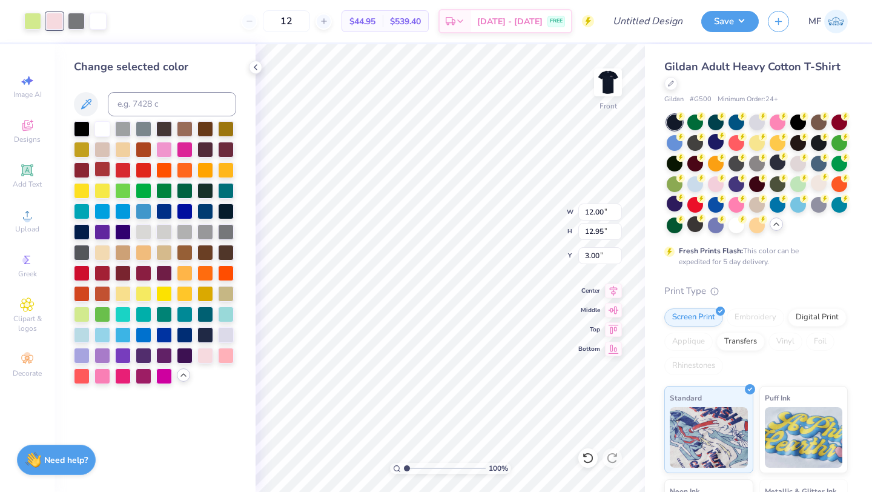
click at [94, 165] on div at bounding box center [102, 169] width 16 height 16
click at [759, 124] on div at bounding box center [757, 121] width 16 height 16
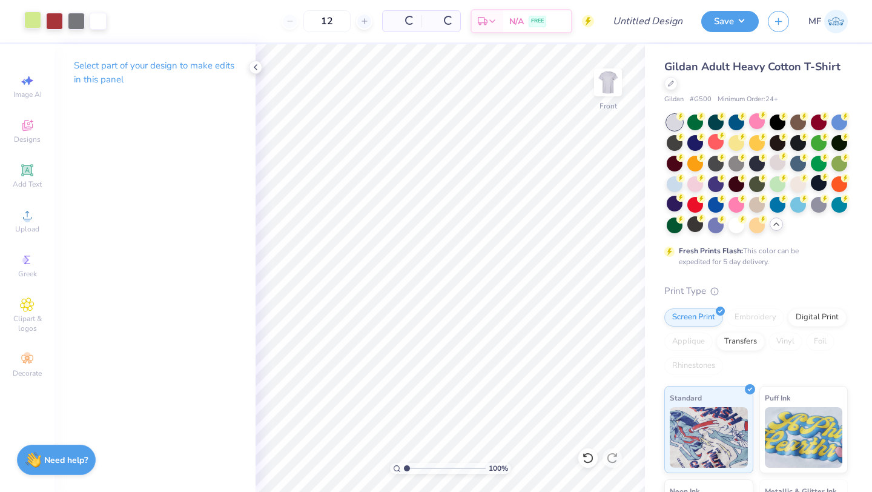
click at [33, 16] on div at bounding box center [32, 20] width 17 height 17
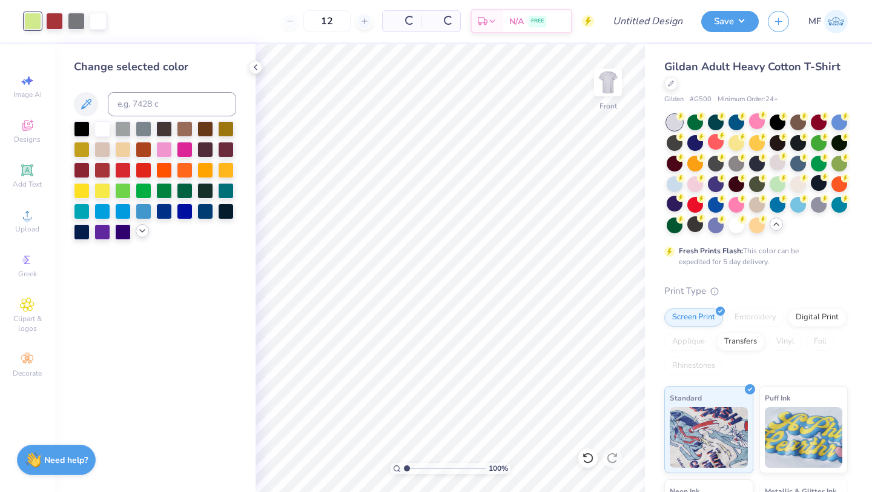
click at [142, 230] on icon at bounding box center [142, 231] width 10 height 10
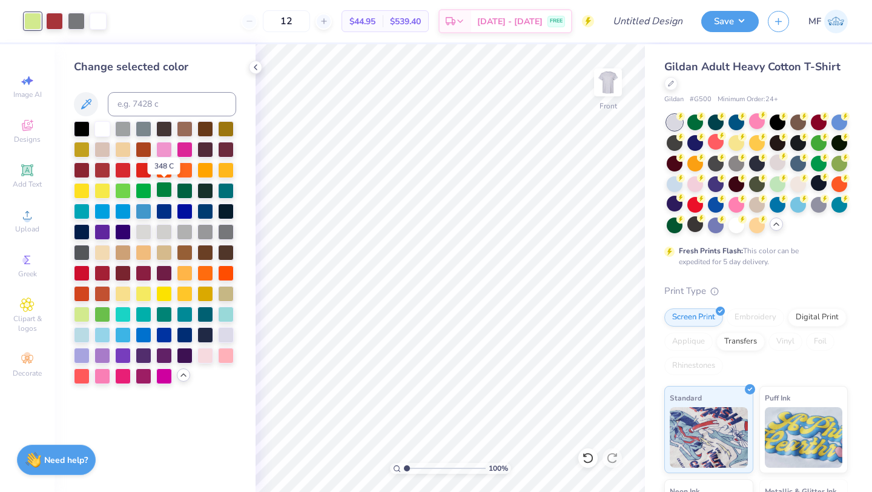
click at [166, 188] on div at bounding box center [164, 190] width 16 height 16
click at [124, 190] on div at bounding box center [123, 190] width 16 height 16
click at [82, 310] on div at bounding box center [82, 313] width 16 height 16
click at [58, 23] on div at bounding box center [54, 20] width 17 height 17
click at [145, 165] on div at bounding box center [144, 169] width 16 height 16
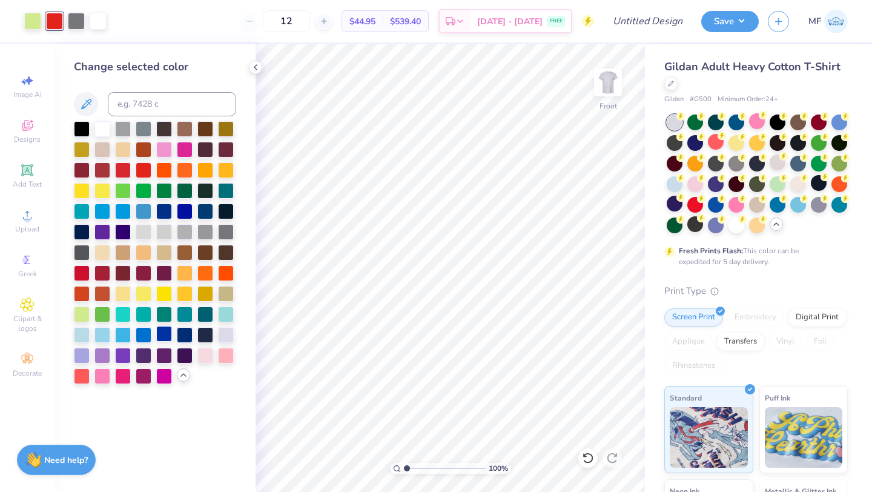
click at [159, 334] on div at bounding box center [164, 334] width 16 height 16
click at [180, 334] on div at bounding box center [185, 334] width 16 height 16
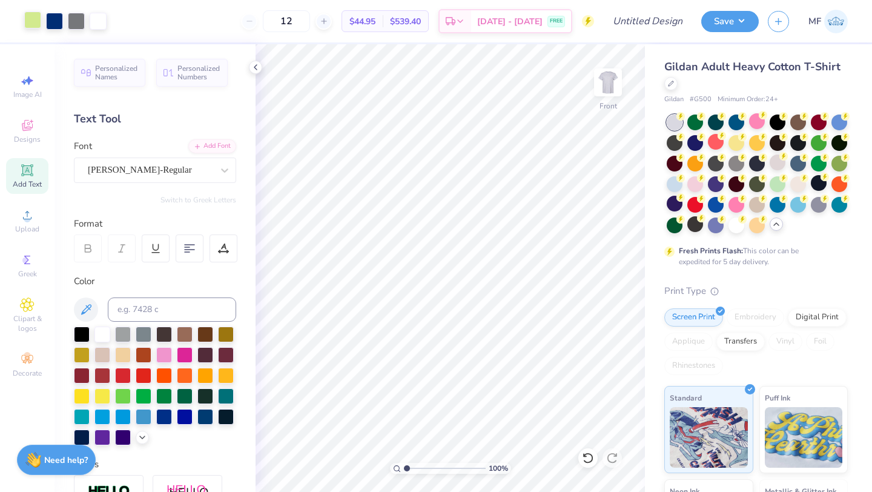
click at [29, 13] on div at bounding box center [32, 20] width 17 height 17
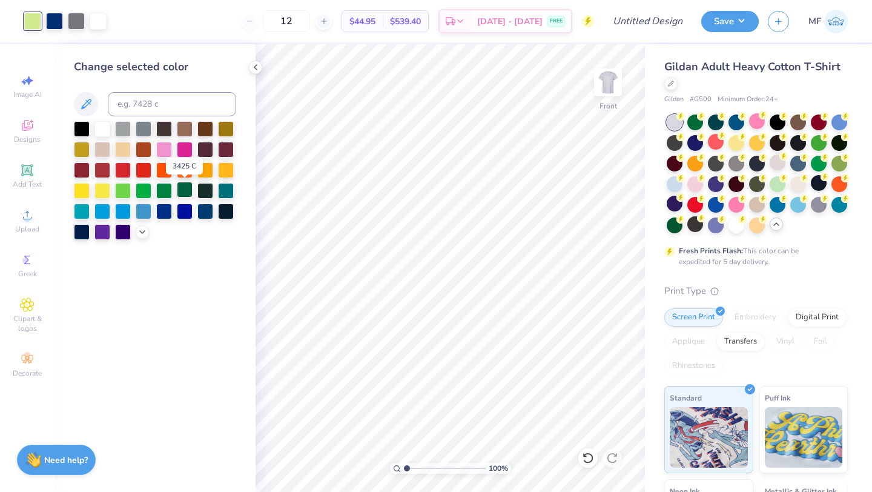
click at [185, 193] on div at bounding box center [185, 190] width 16 height 16
click at [587, 461] on icon at bounding box center [587, 457] width 10 height 11
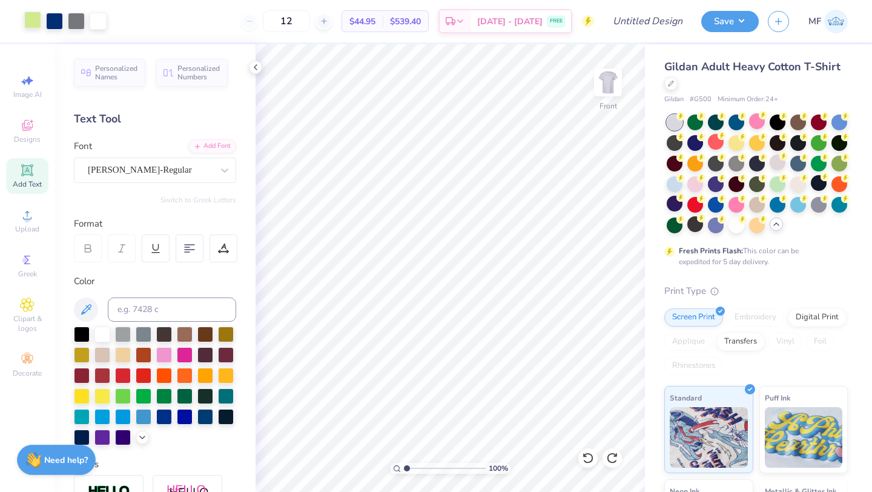
click at [34, 21] on div at bounding box center [32, 20] width 17 height 17
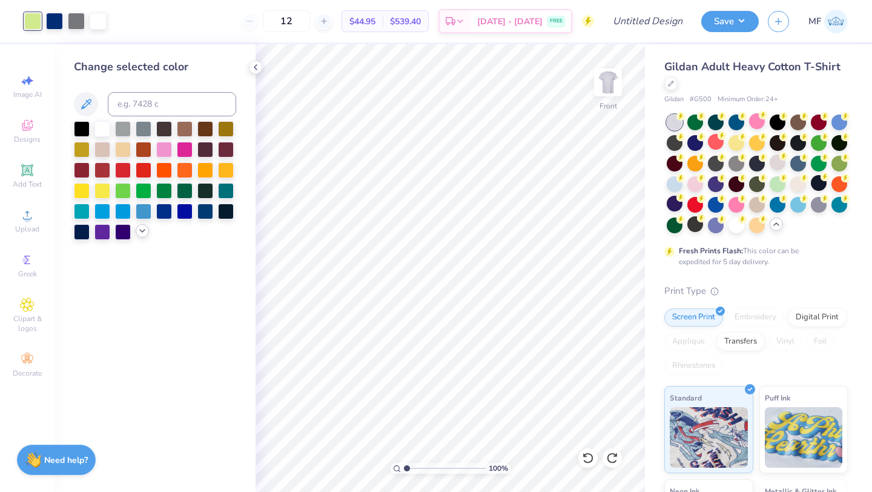
click at [138, 228] on icon at bounding box center [142, 231] width 10 height 10
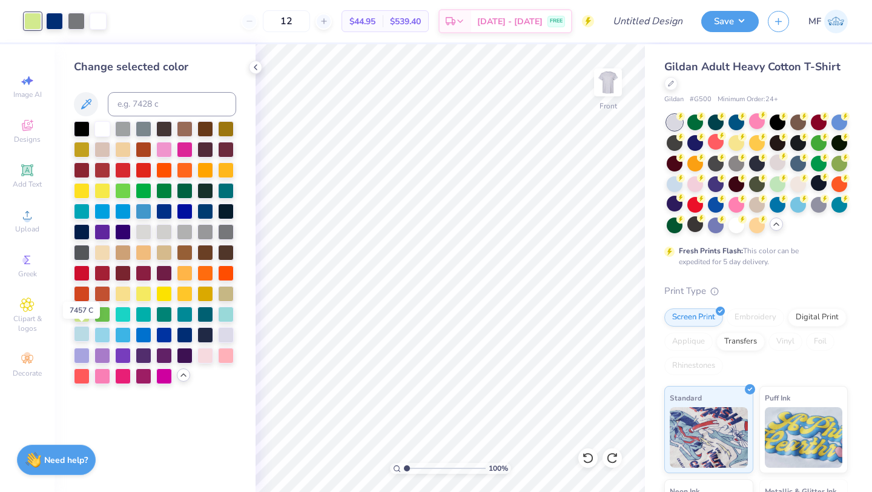
click at [81, 337] on div at bounding box center [82, 334] width 16 height 16
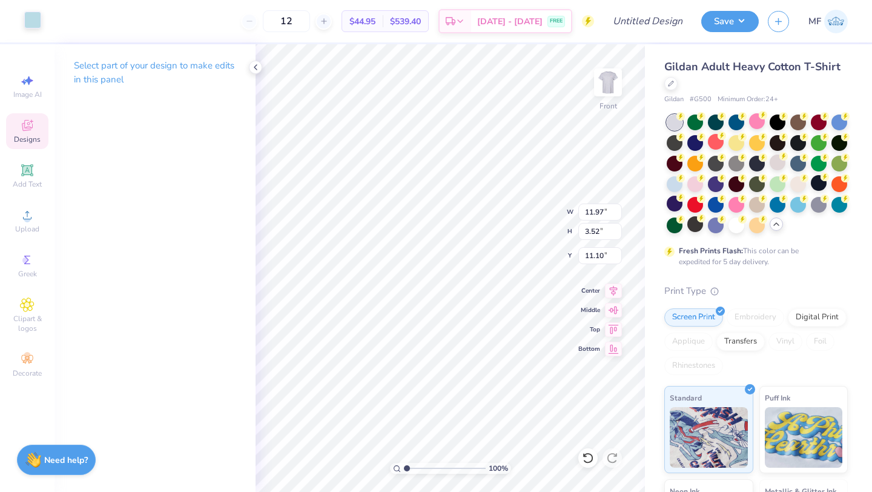
click at [33, 21] on div at bounding box center [32, 20] width 17 height 17
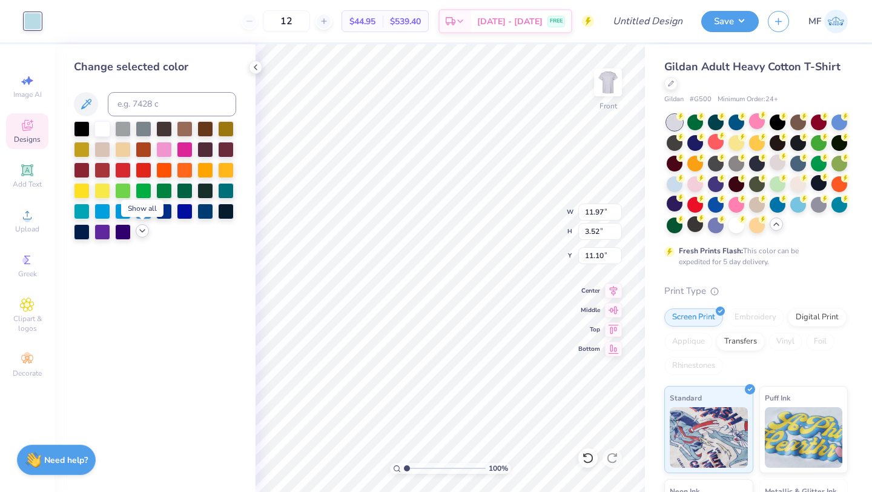
click at [140, 228] on icon at bounding box center [142, 231] width 10 height 10
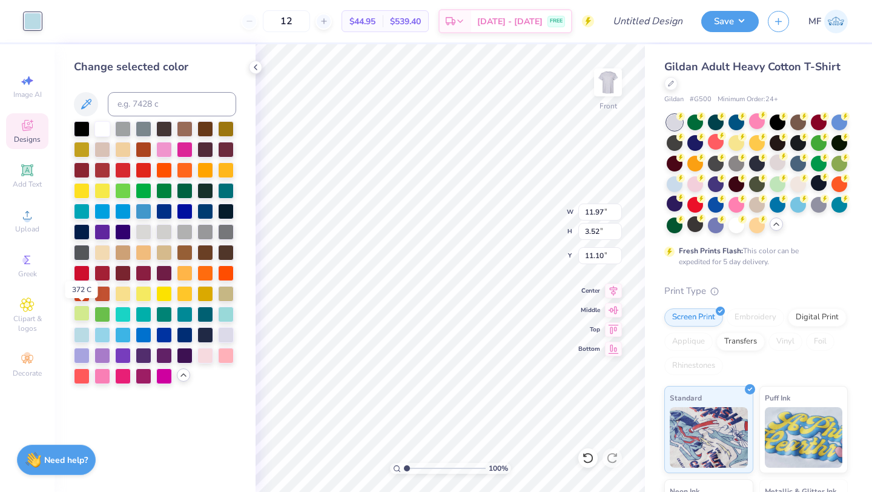
click at [82, 313] on div at bounding box center [82, 313] width 16 height 16
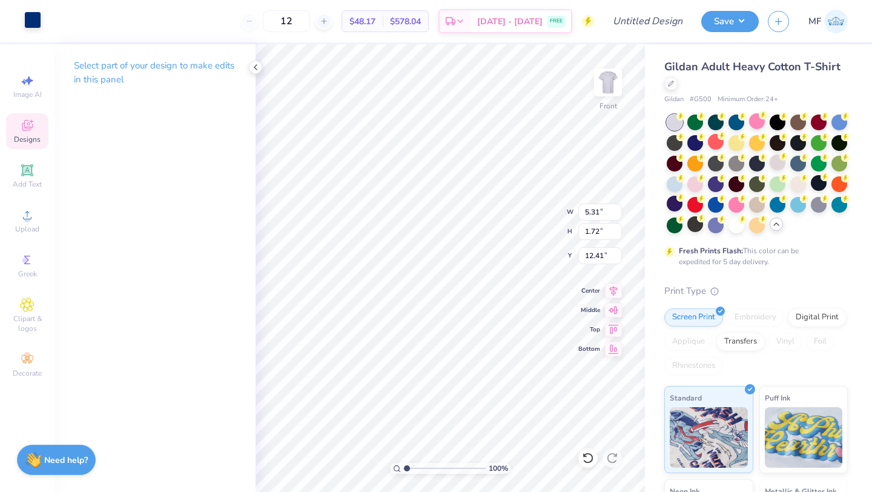
click at [33, 15] on div at bounding box center [32, 20] width 17 height 17
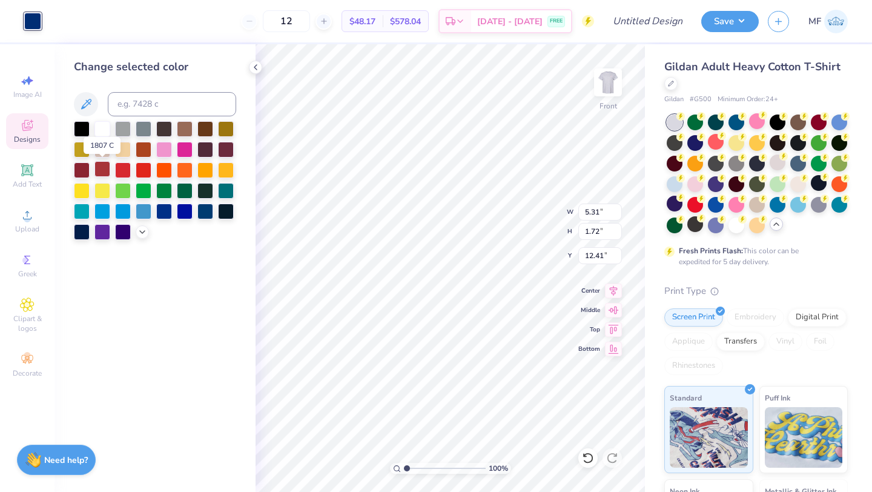
click at [96, 165] on div at bounding box center [102, 169] width 16 height 16
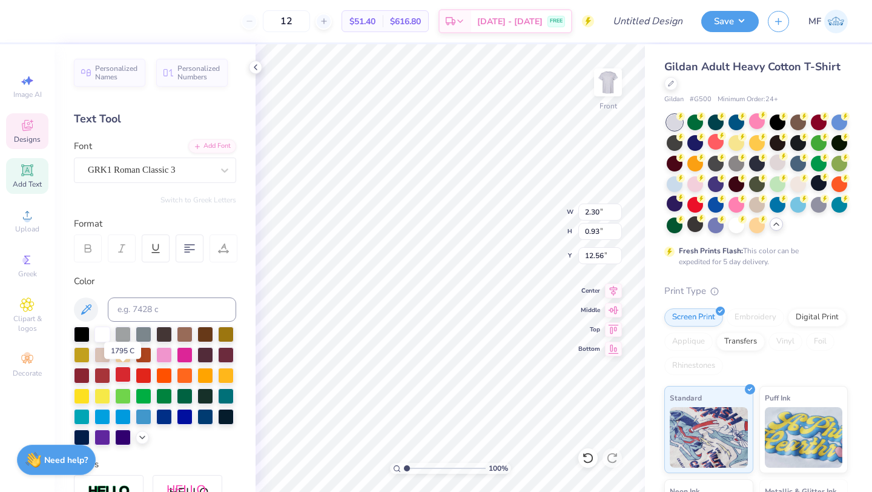
click at [122, 372] on div at bounding box center [123, 374] width 16 height 16
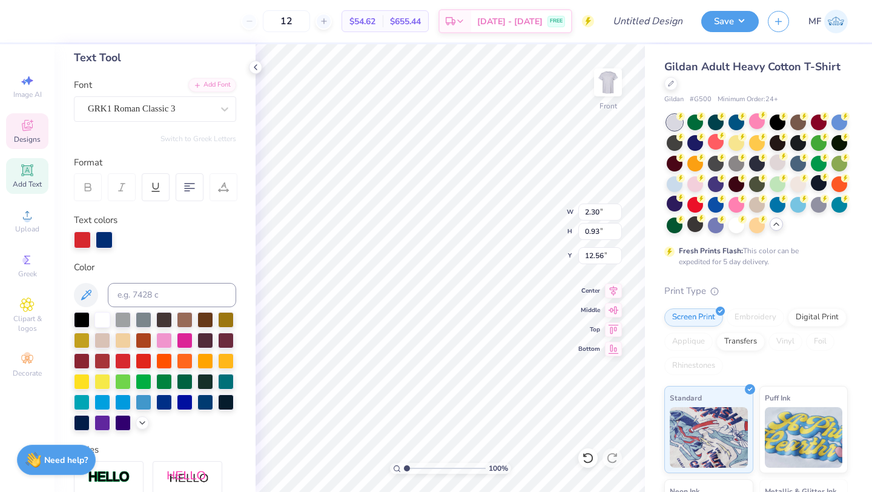
scroll to position [88, 0]
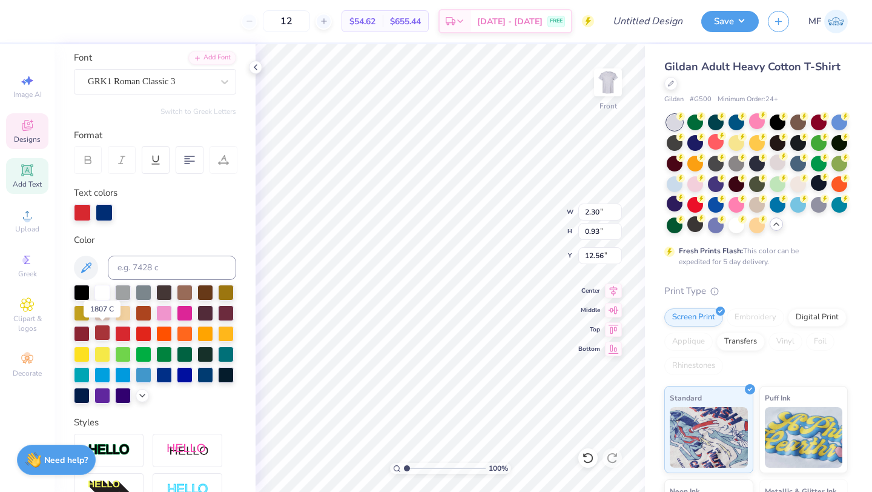
click at [101, 334] on div at bounding box center [102, 333] width 16 height 16
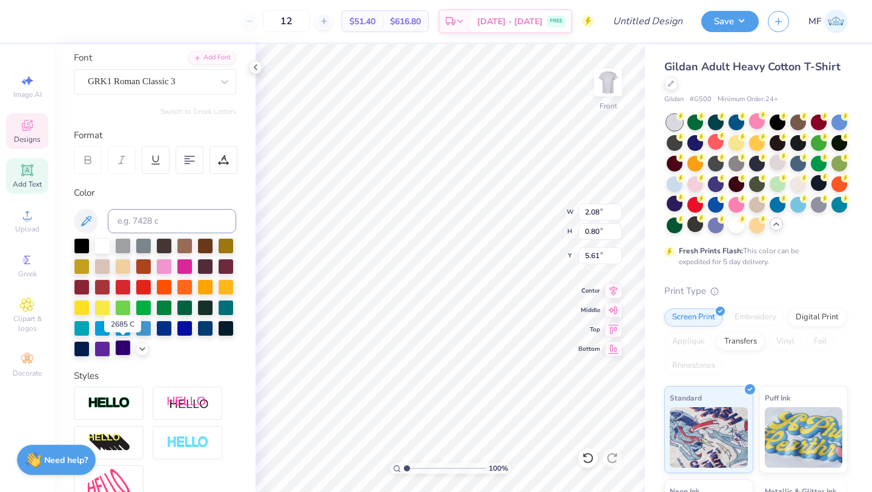
click at [119, 348] on div at bounding box center [123, 348] width 16 height 16
click at [101, 344] on div at bounding box center [102, 348] width 16 height 16
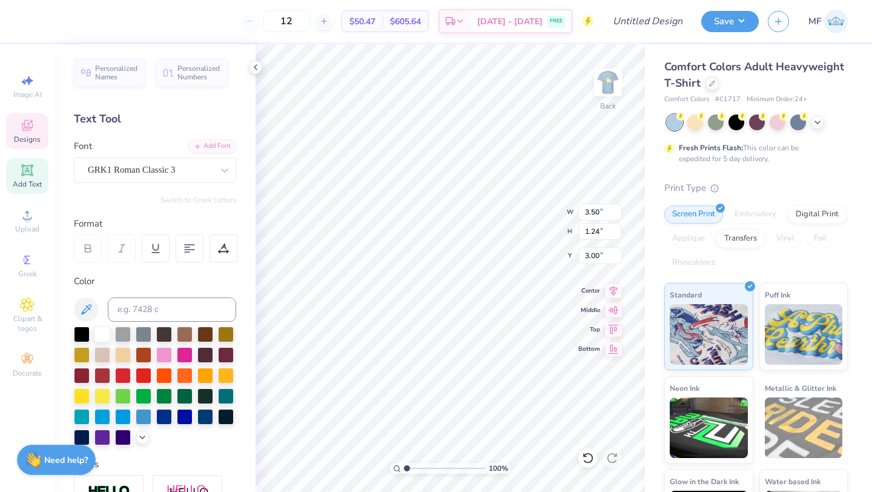
scroll to position [1, 0]
type textarea "DFE Axp"
type input "4.40"
type input "3.50"
type input "0.27"
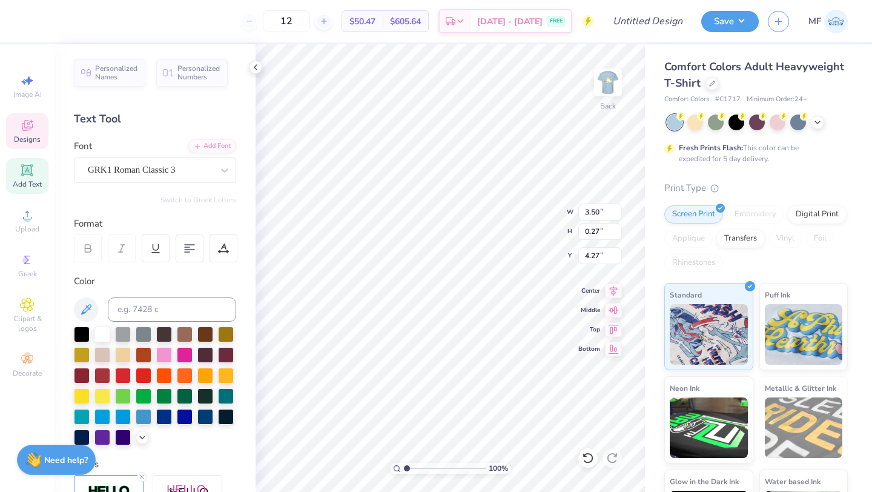
type input "7.80"
type input "3.00"
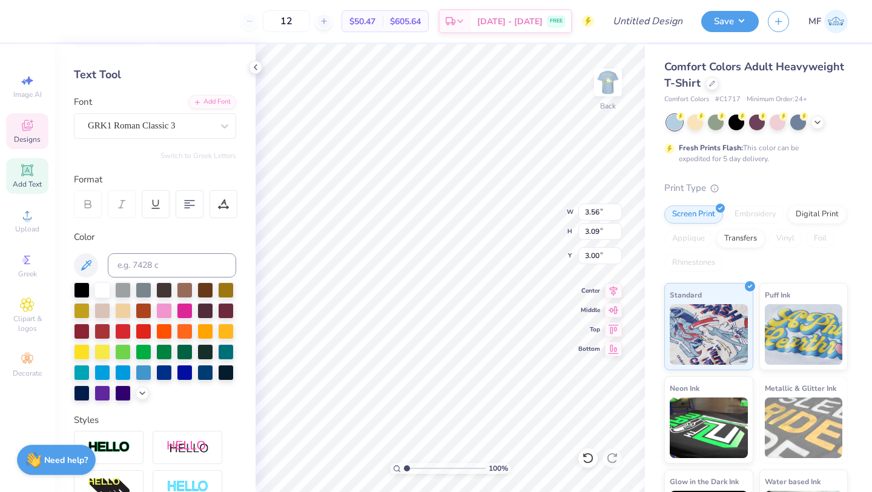
scroll to position [53, 0]
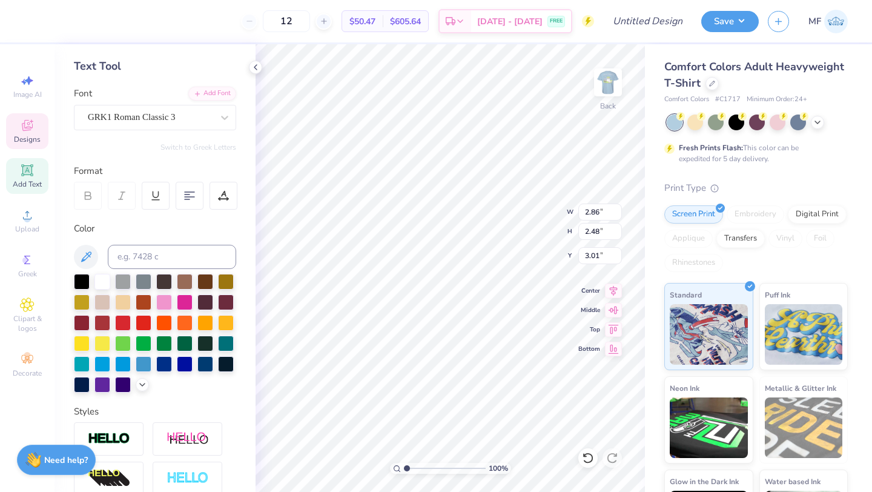
type input "2.86"
type input "2.48"
type input "3.00"
click at [524, 219] on div "100 % Back W 2.86 2.86 " H 2.48 2.48 " Y 3.00 3.00 " Center Middle Top Bottom" at bounding box center [450, 267] width 389 height 447
type input "5.70"
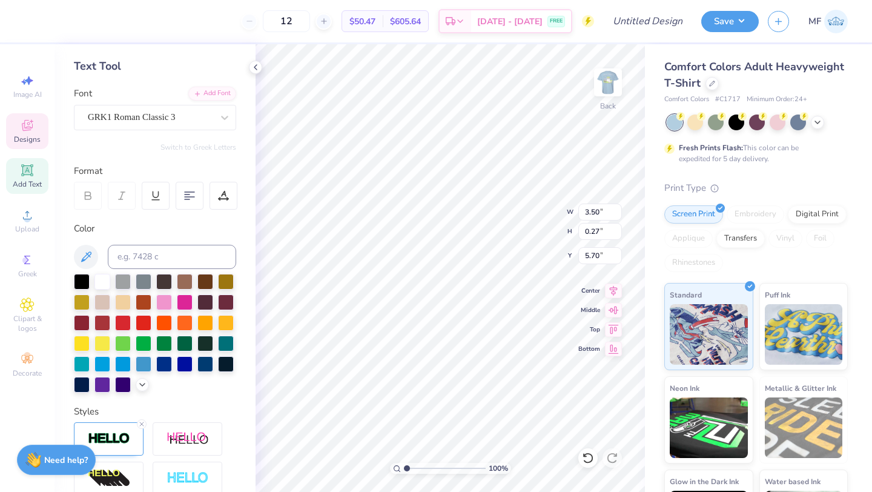
click at [519, 229] on div "100 % Back W 3.50 3.50 " H 0.27 0.27 " Y 5.70 5.70 " Center Middle Top Bottom" at bounding box center [450, 267] width 389 height 447
click at [611, 78] on img at bounding box center [608, 82] width 48 height 48
type textarea "DFE"
type textarea "AxpD"
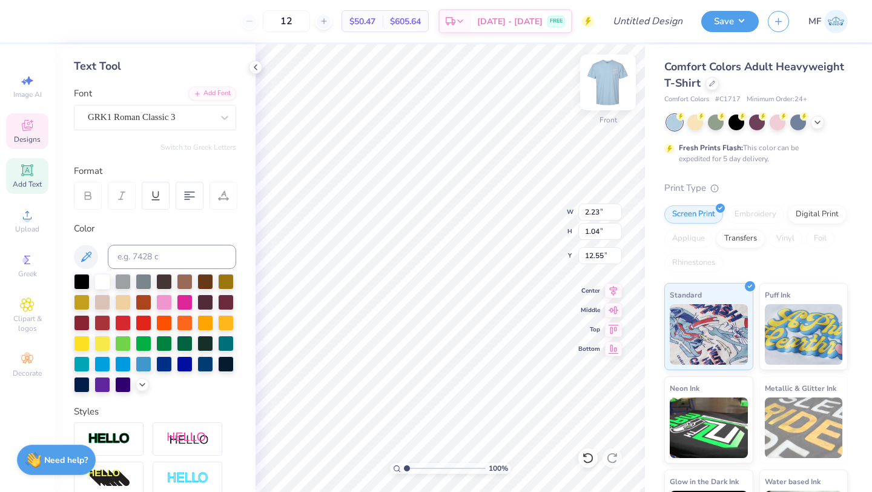
type textarea "Axp"
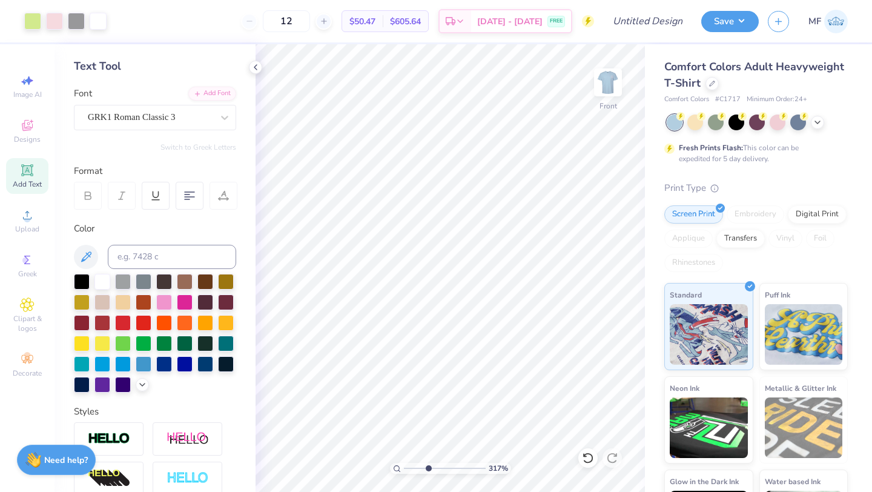
drag, startPoint x: 408, startPoint y: 466, endPoint x: 427, endPoint y: 467, distance: 19.4
type input "3.64"
click at [427, 467] on input "range" at bounding box center [445, 468] width 82 height 11
type input "12.61"
drag, startPoint x: 429, startPoint y: 468, endPoint x: 404, endPoint y: 463, distance: 26.0
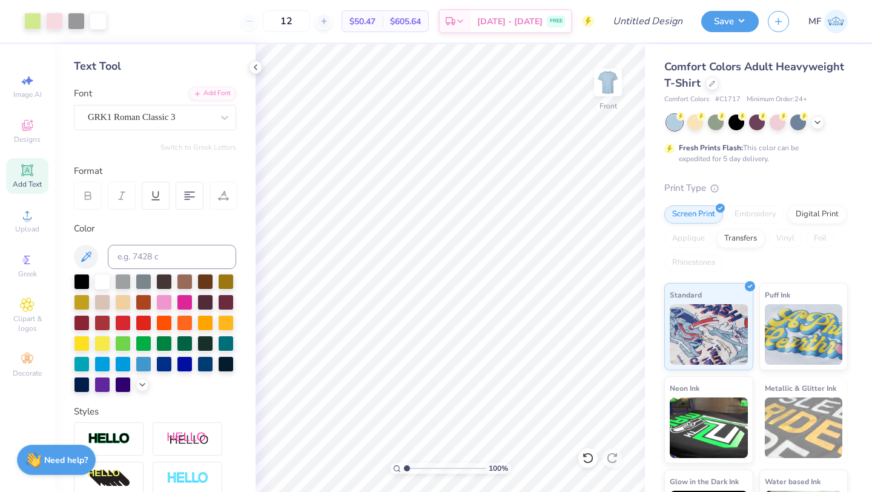
type input "1"
click at [404, 463] on input "range" at bounding box center [445, 468] width 82 height 11
click at [73, 25] on div at bounding box center [76, 20] width 17 height 17
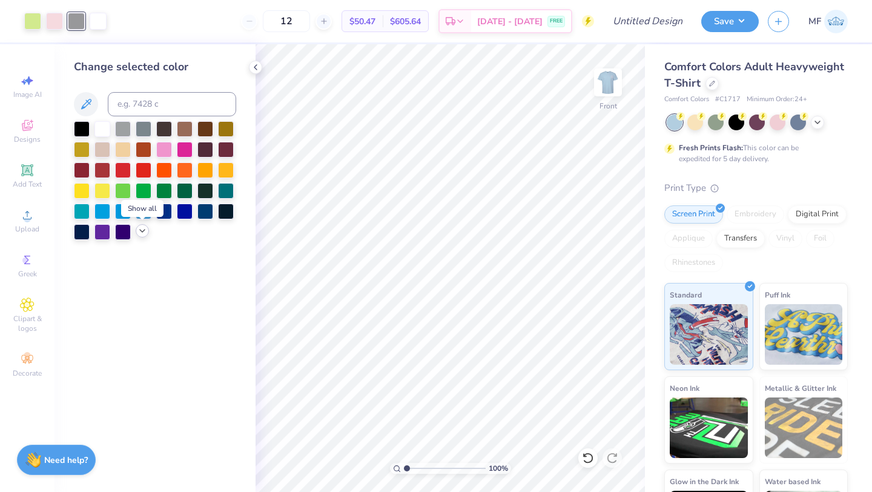
click at [140, 236] on div at bounding box center [142, 230] width 13 height 13
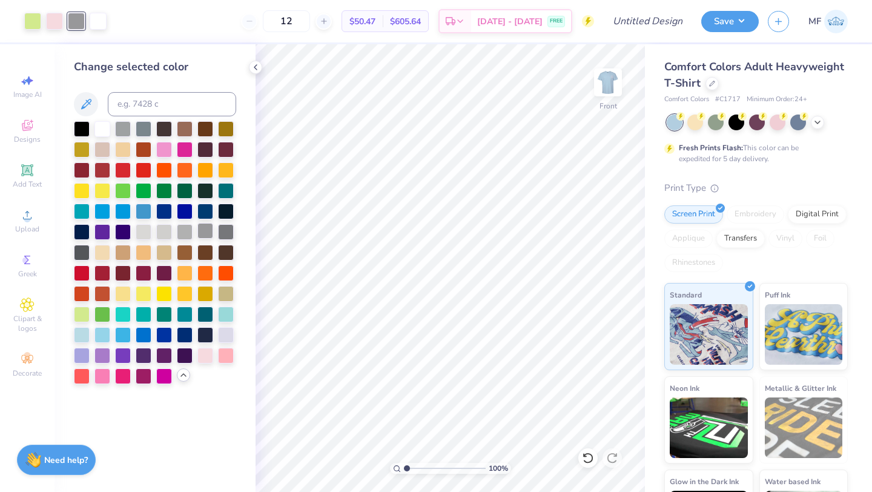
click at [205, 229] on div at bounding box center [205, 231] width 16 height 16
click at [229, 234] on div at bounding box center [226, 231] width 16 height 16
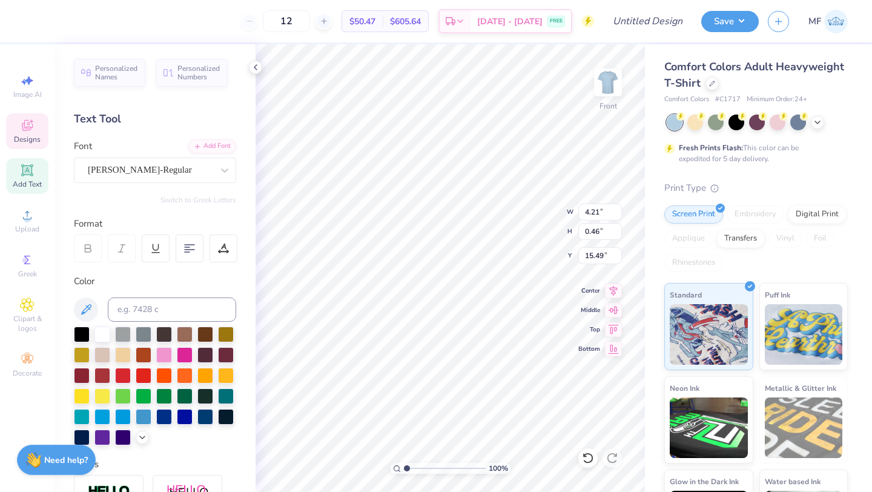
scroll to position [0, 2]
type textarea "GENESEO, [GEOGRAPHIC_DATA] 2025"
type input "12.00"
type input "1.94"
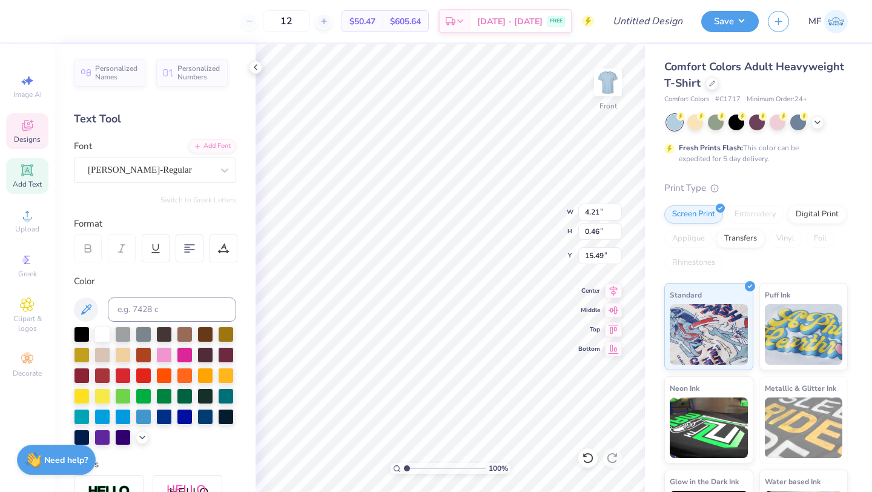
type input "3.00"
type textarea "A"
type textarea "d"
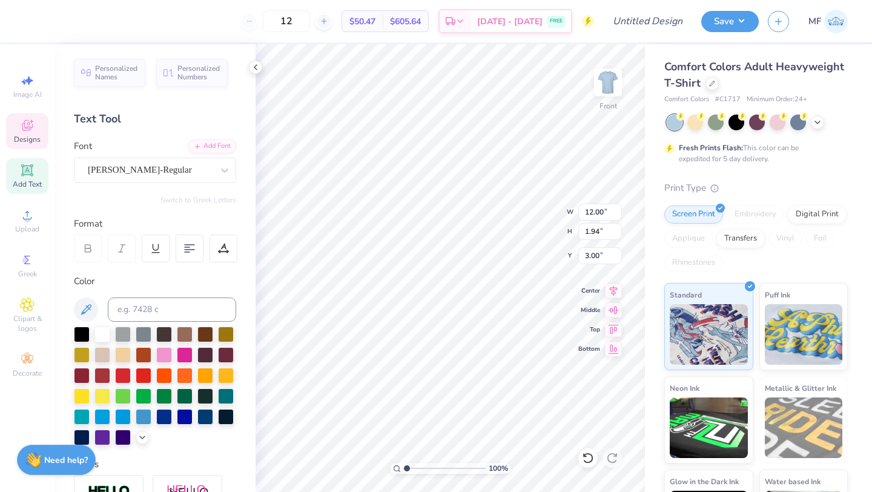
type textarea "DELTA PHI EPSILON x ALPHA CHI RHO"
type textarea "DELTA PHI EPSILON ALPHA CHI RHO"
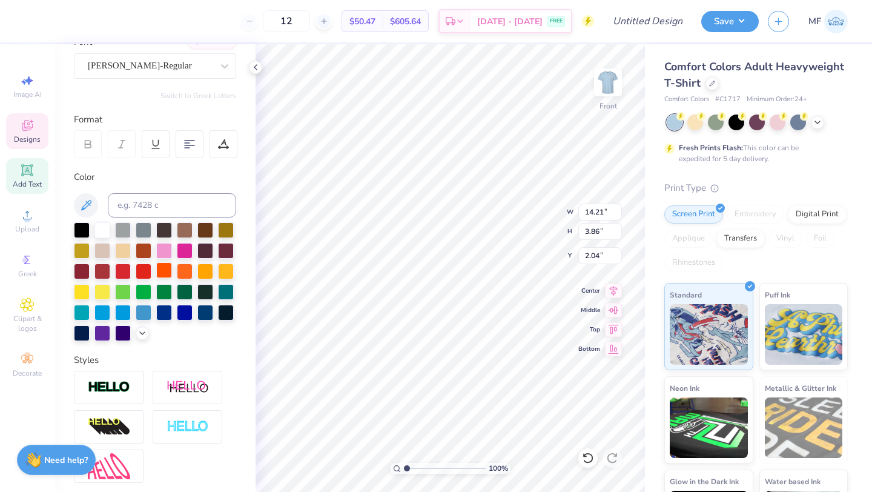
scroll to position [77, 0]
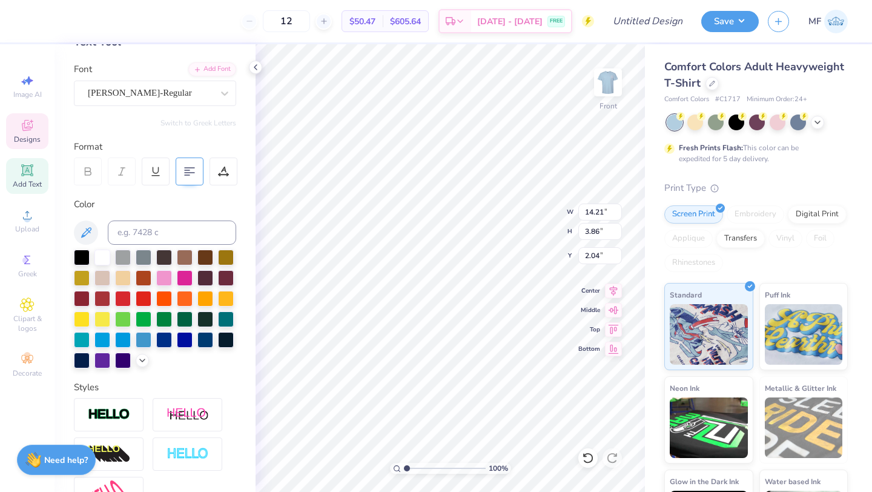
click at [183, 167] on div at bounding box center [190, 171] width 28 height 28
type input "14.15"
type input "3.49"
type input "2.22"
type input "1.25"
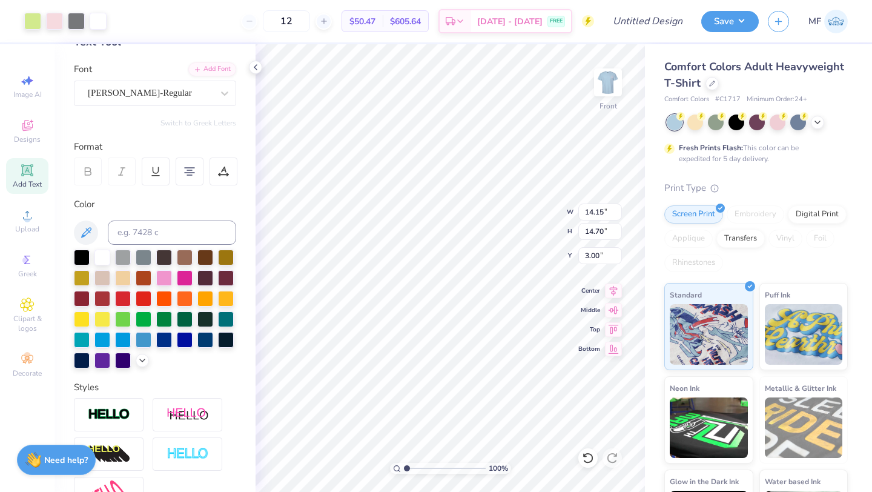
type input "3.00"
click at [725, 25] on button "Save" at bounding box center [730, 19] width 58 height 21
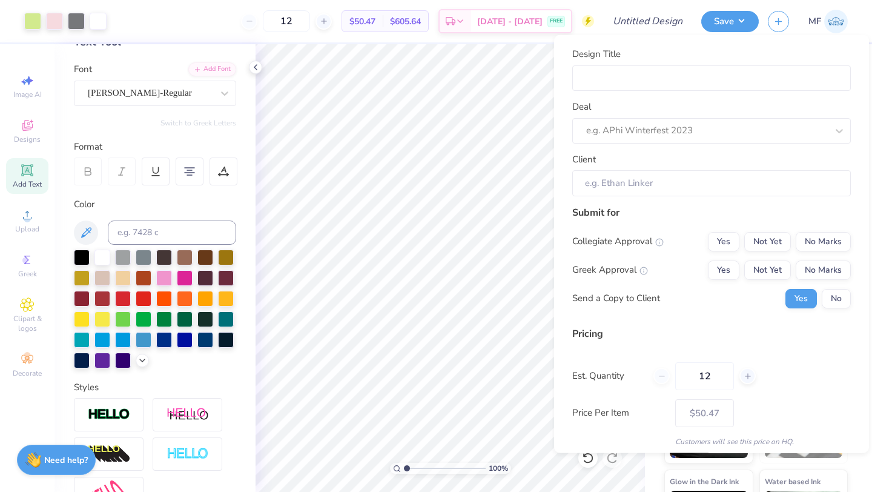
click at [776, 93] on div "Design Title Deal e.g. APhi Winterfest 2023 Client" at bounding box center [711, 121] width 279 height 149
click at [768, 82] on input "Design Title" at bounding box center [711, 78] width 279 height 26
type input "1"
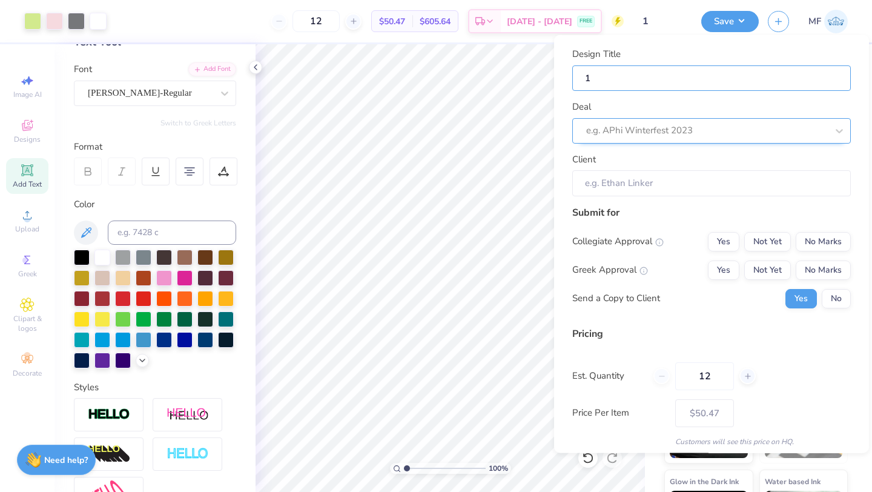
type input "1"
click at [733, 123] on div at bounding box center [694, 130] width 217 height 16
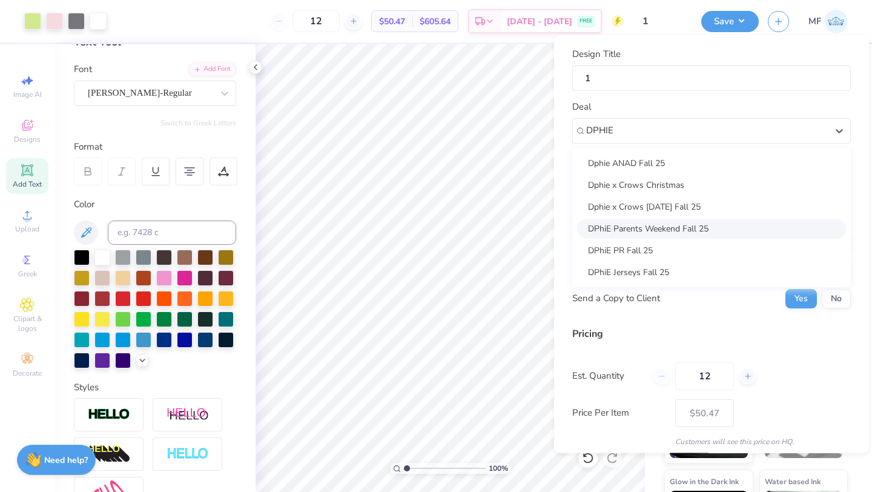
click at [705, 226] on div "DPhiE Parents Weekend Fall 25" at bounding box center [711, 228] width 269 height 20
type input "DPHIE"
type input "[PERSON_NAME]"
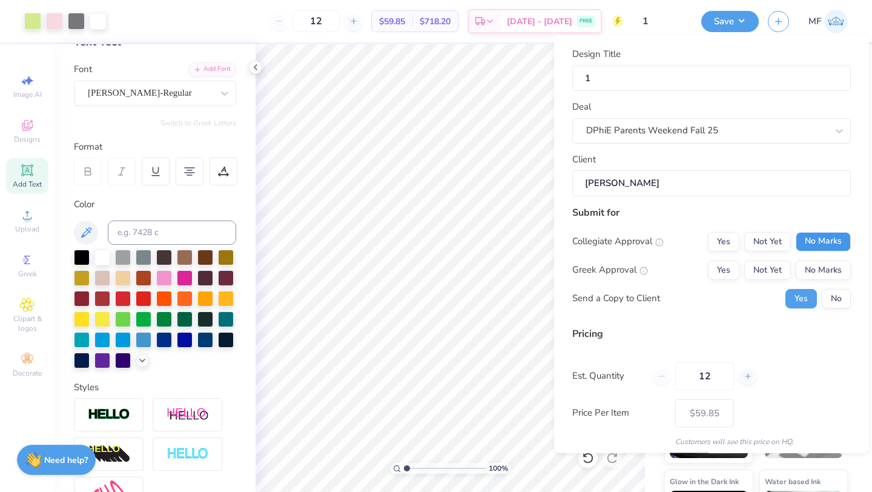
click at [825, 236] on button "No Marks" at bounding box center [823, 240] width 55 height 19
click at [737, 274] on button "Yes" at bounding box center [723, 269] width 31 height 19
type input "$59.85"
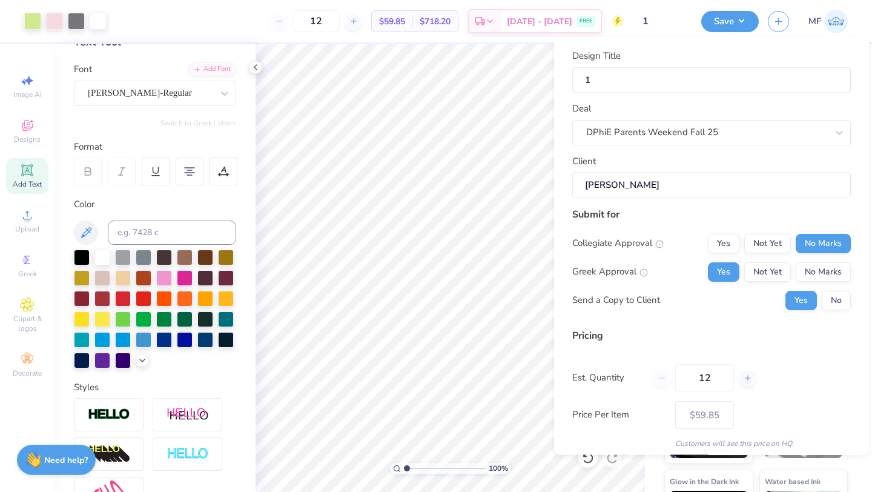
scroll to position [44, 0]
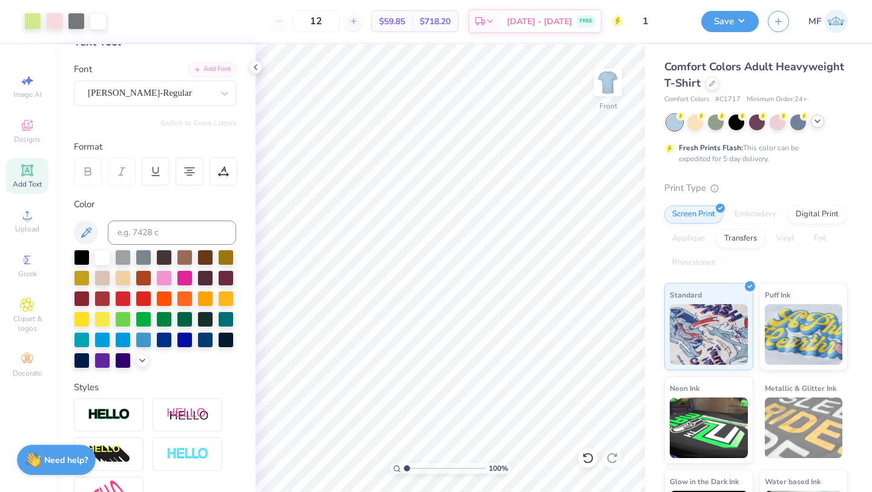
click at [815, 120] on polyline at bounding box center [817, 121] width 5 height 2
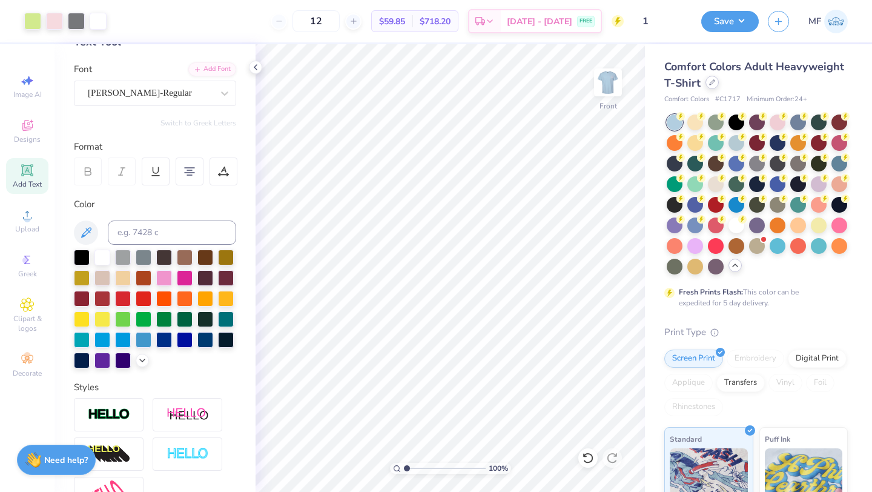
click at [715, 82] on div at bounding box center [711, 82] width 13 height 13
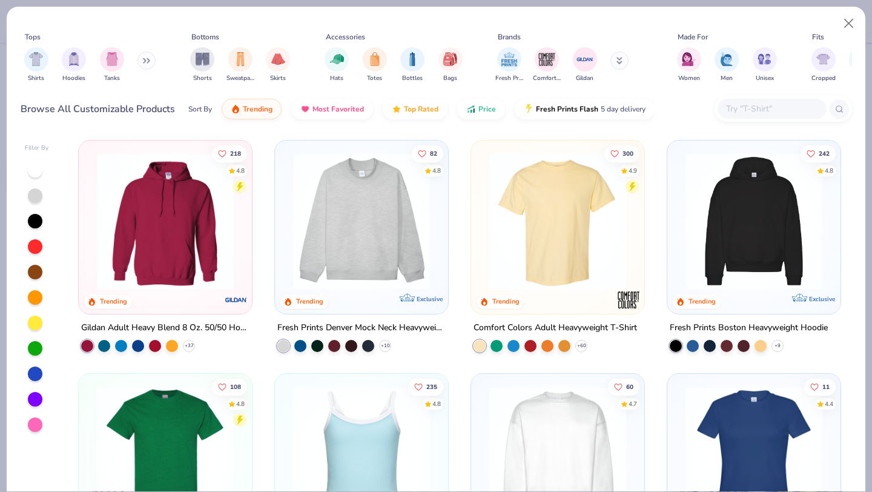
click at [163, 389] on img at bounding box center [165, 454] width 149 height 137
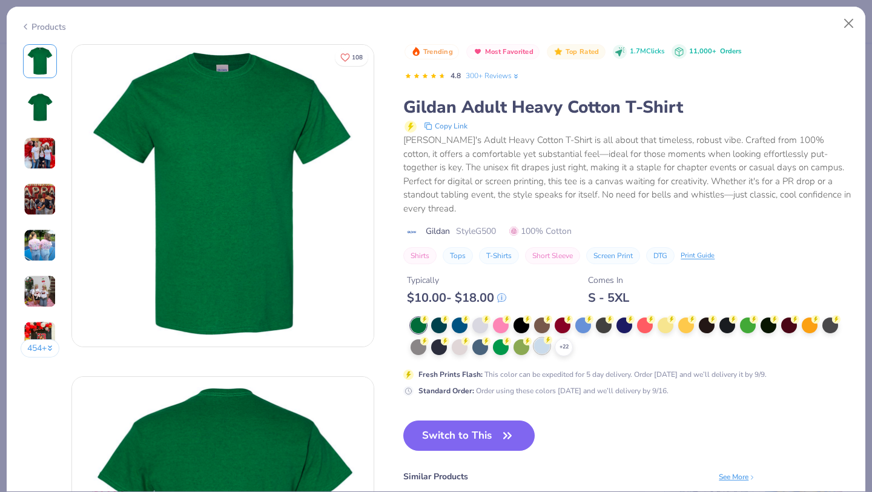
click at [543, 338] on div at bounding box center [542, 346] width 16 height 16
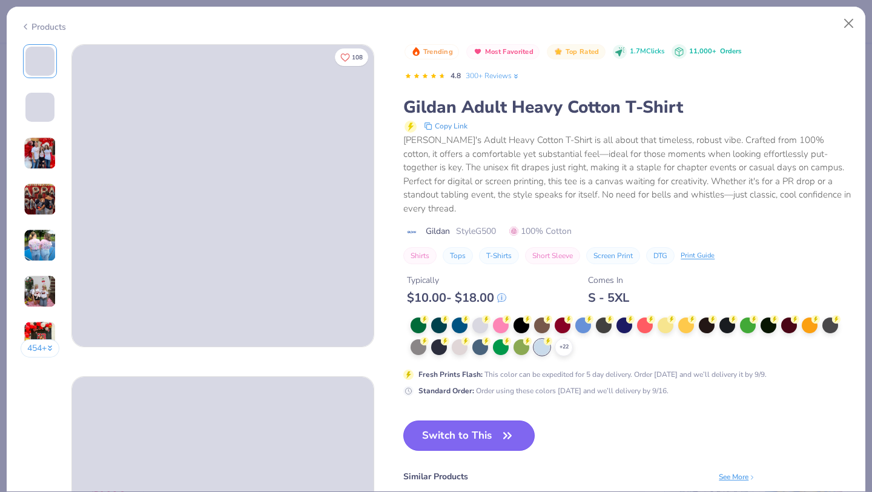
click at [483, 427] on button "Switch to This" at bounding box center [468, 435] width 131 height 30
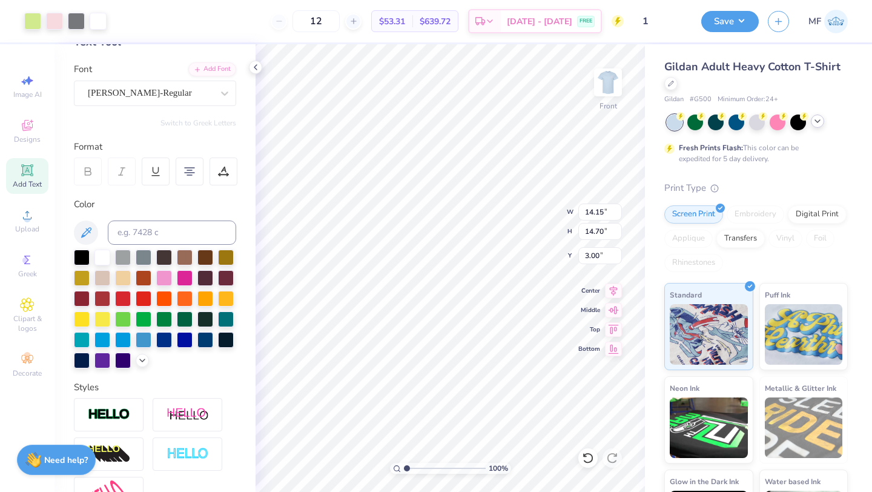
type input "3.00"
click at [604, 90] on img at bounding box center [608, 82] width 48 height 48
type input "3.00"
click at [31, 22] on div at bounding box center [32, 20] width 17 height 17
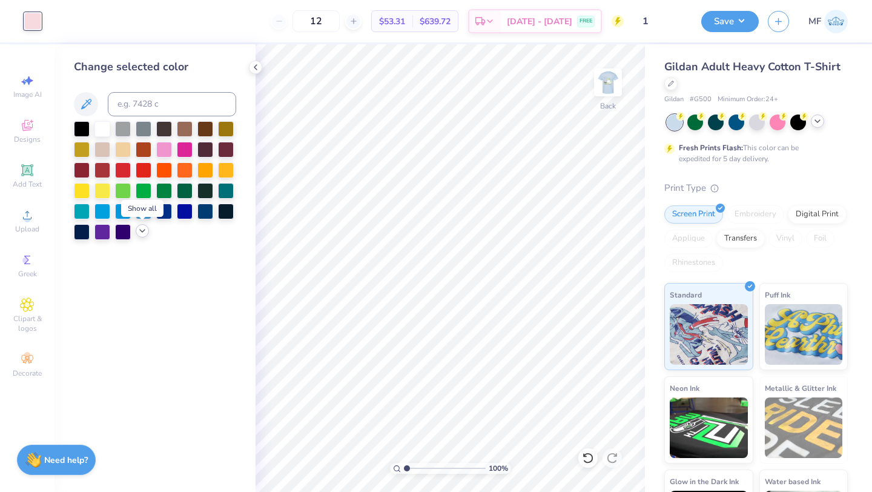
click at [142, 227] on icon at bounding box center [142, 231] width 10 height 10
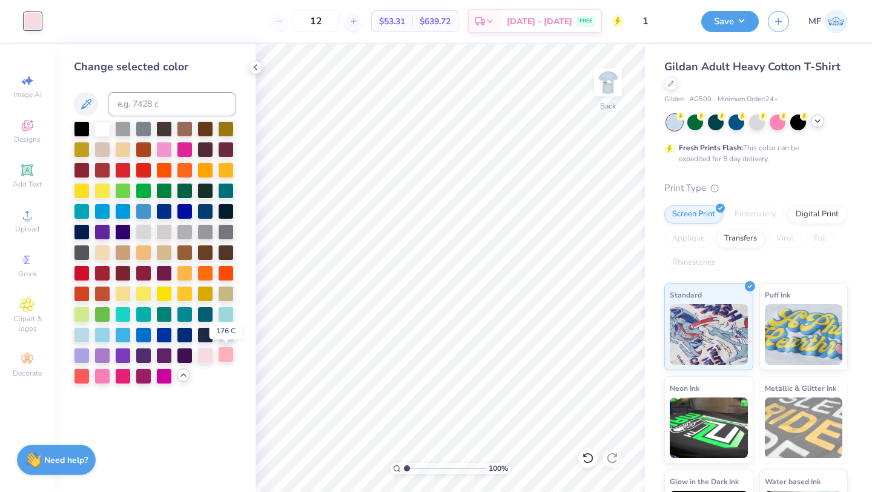
click at [226, 355] on div at bounding box center [226, 354] width 16 height 16
click at [614, 78] on img at bounding box center [608, 82] width 48 height 48
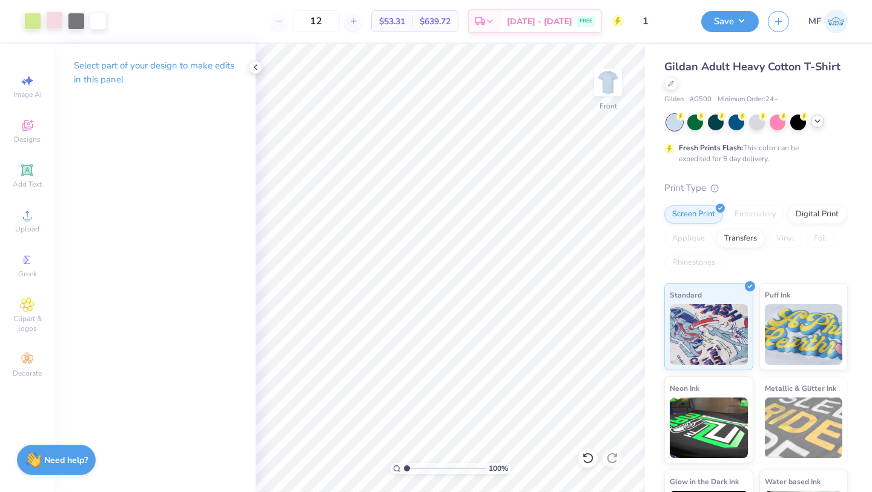
click at [53, 18] on div at bounding box center [54, 20] width 17 height 17
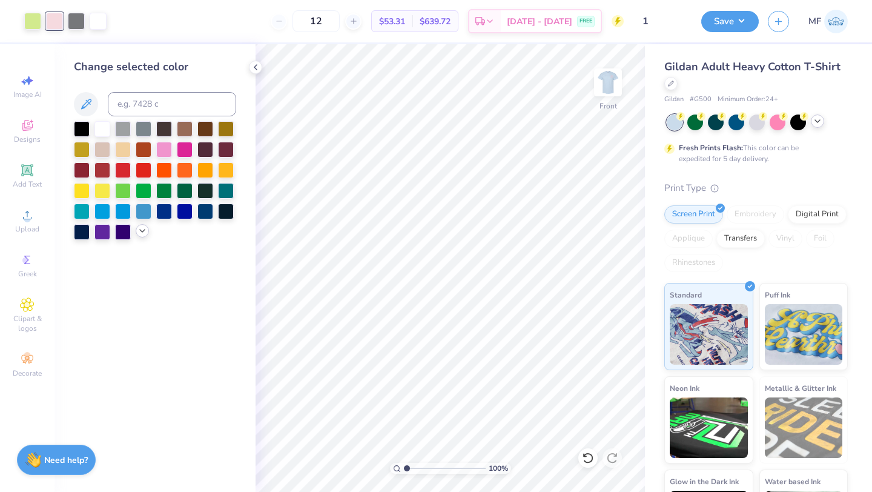
click at [146, 231] on icon at bounding box center [142, 231] width 10 height 10
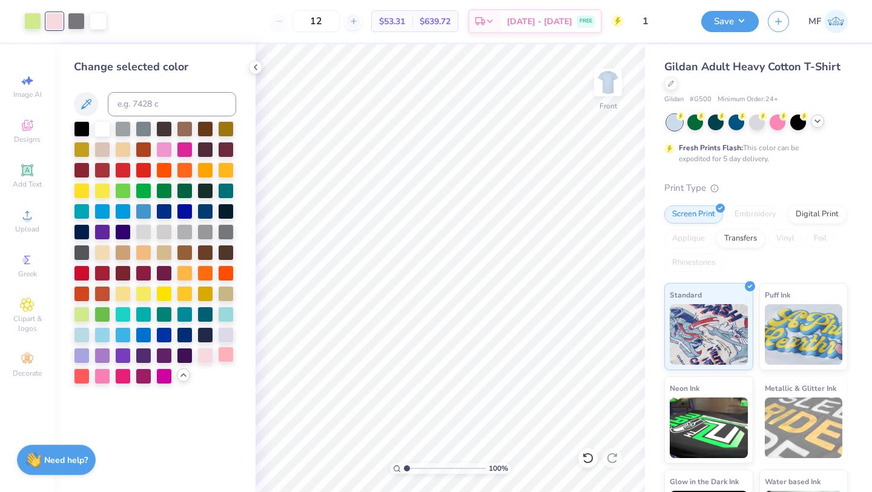
click at [223, 357] on div at bounding box center [226, 354] width 16 height 16
click at [719, 24] on button "Save" at bounding box center [730, 19] width 58 height 21
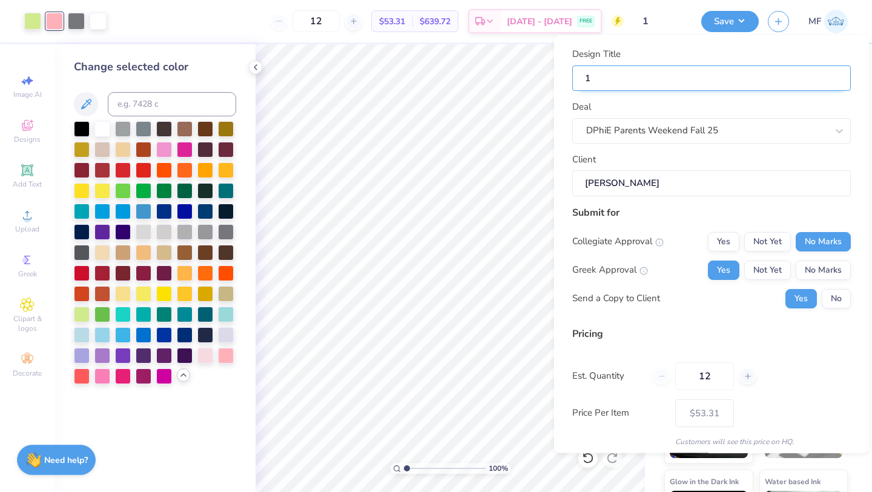
click at [810, 77] on input "1" at bounding box center [711, 78] width 279 height 26
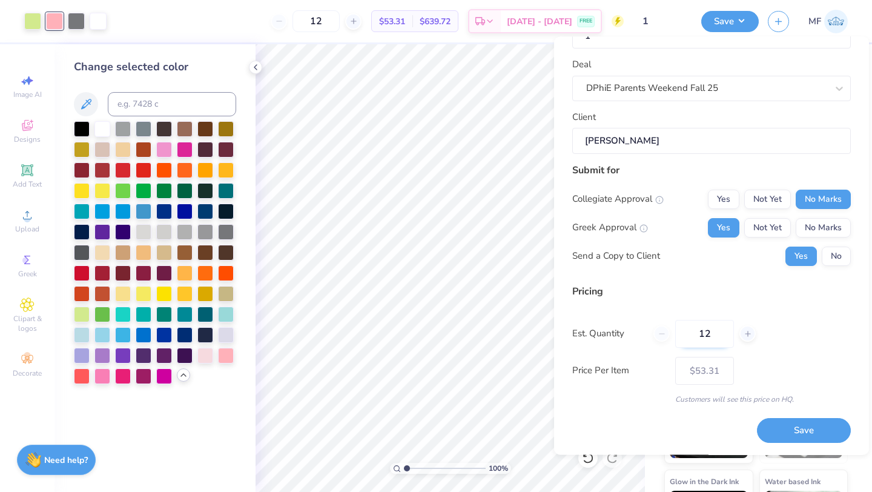
click at [717, 337] on input "12" at bounding box center [704, 334] width 59 height 28
type input "1"
type input "24"
type input "– –"
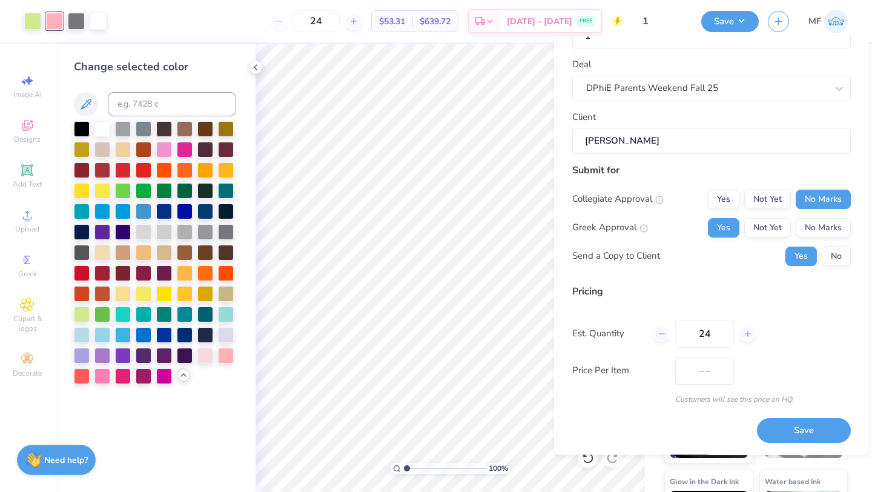
type input "24"
click at [751, 370] on div "Price Per Item $30.36" at bounding box center [711, 371] width 279 height 28
click at [790, 420] on button "Save" at bounding box center [804, 430] width 94 height 25
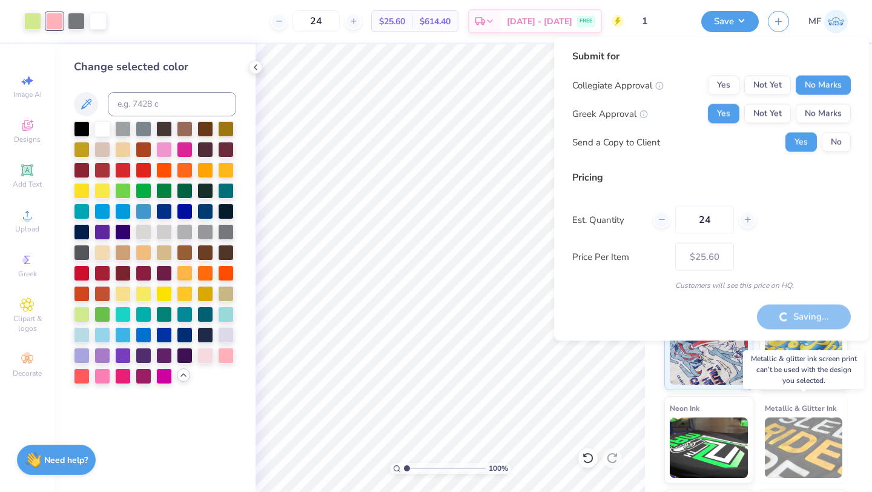
type input "– –"
